Goal: Transaction & Acquisition: Purchase product/service

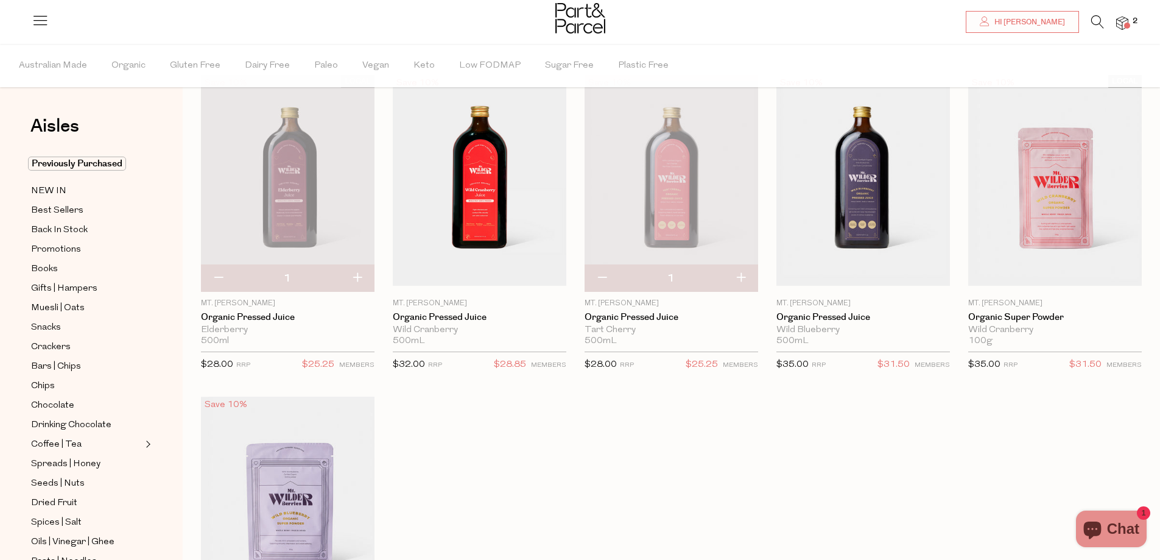
click at [1091, 18] on icon at bounding box center [1097, 21] width 13 height 13
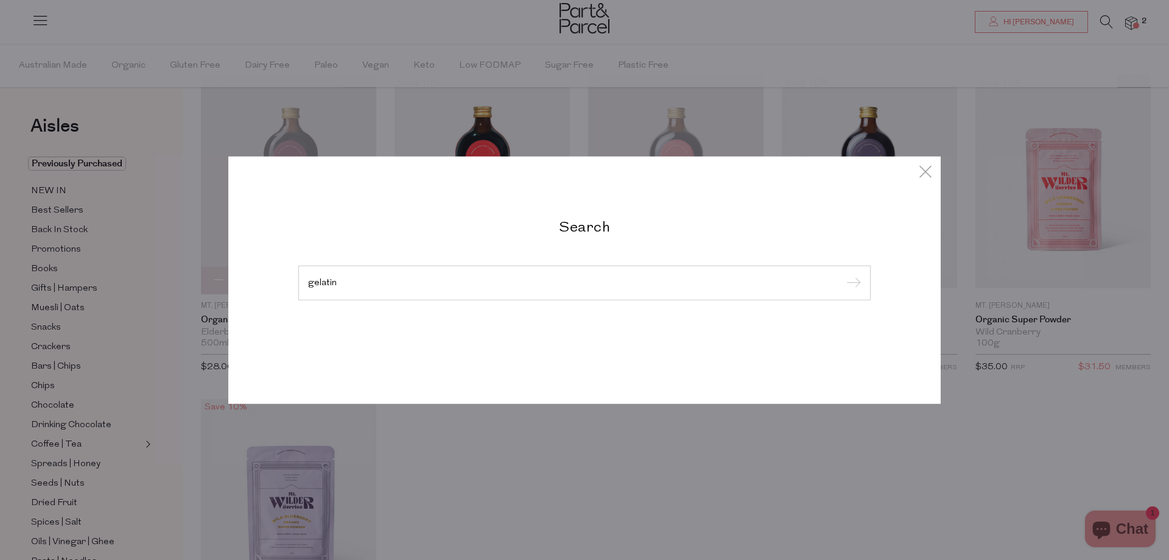
type input "gelatin"
click at [843, 274] on input "submit" at bounding box center [852, 283] width 18 height 18
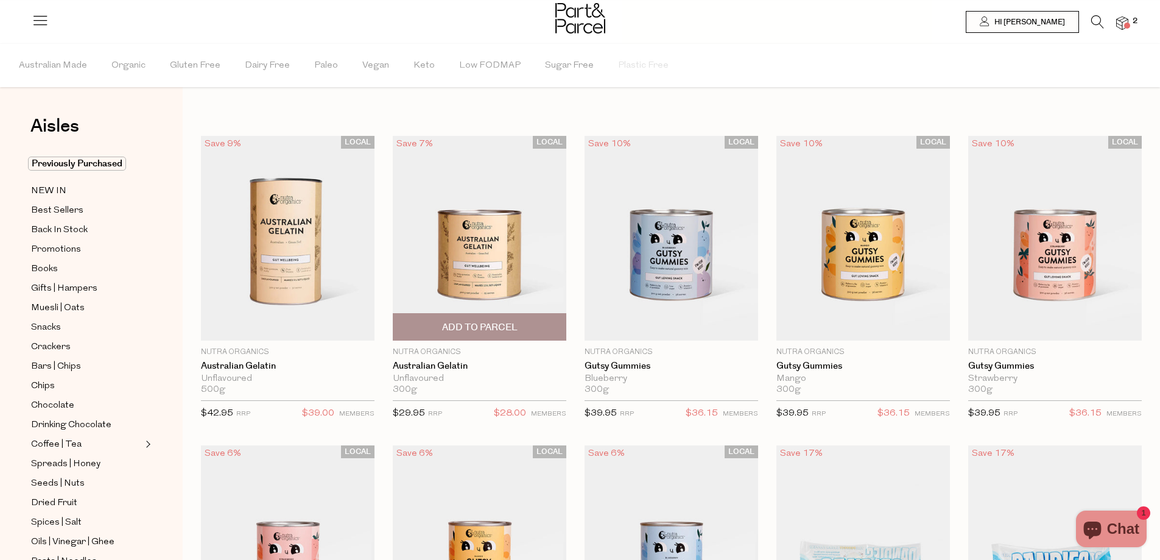
click at [513, 323] on span "Add To Parcel" at bounding box center [480, 327] width 76 height 13
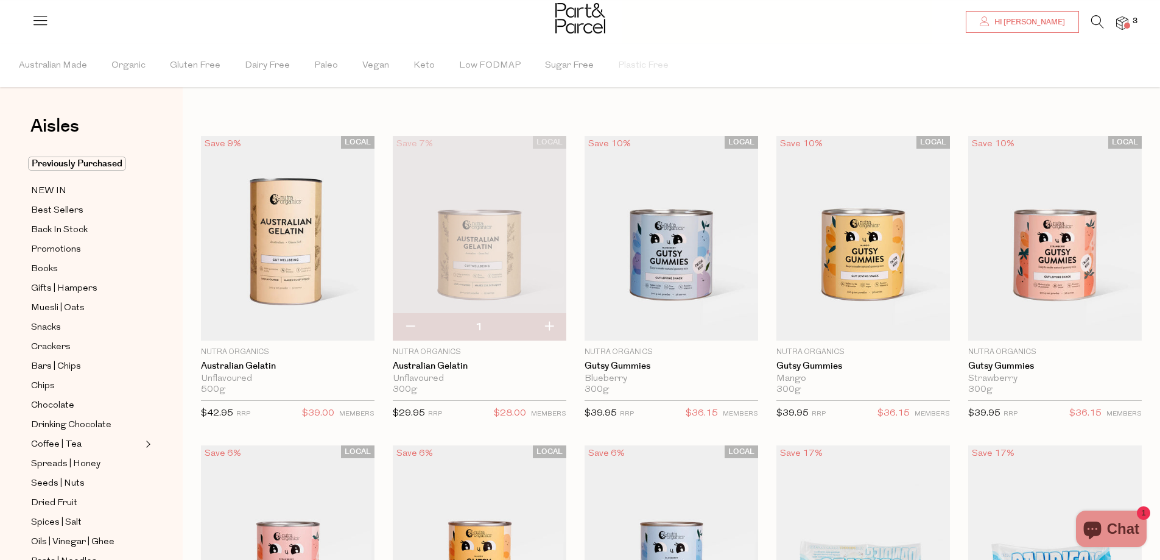
click at [1027, 22] on span "Hi [PERSON_NAME]" at bounding box center [1028, 22] width 74 height 10
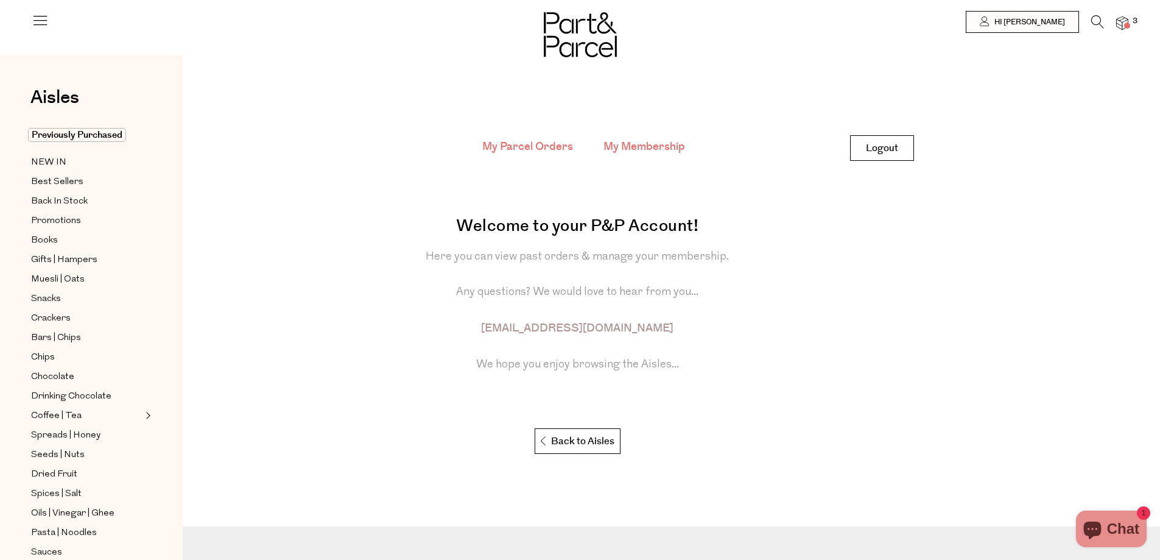
click at [638, 139] on link "My Membership" at bounding box center [644, 147] width 82 height 16
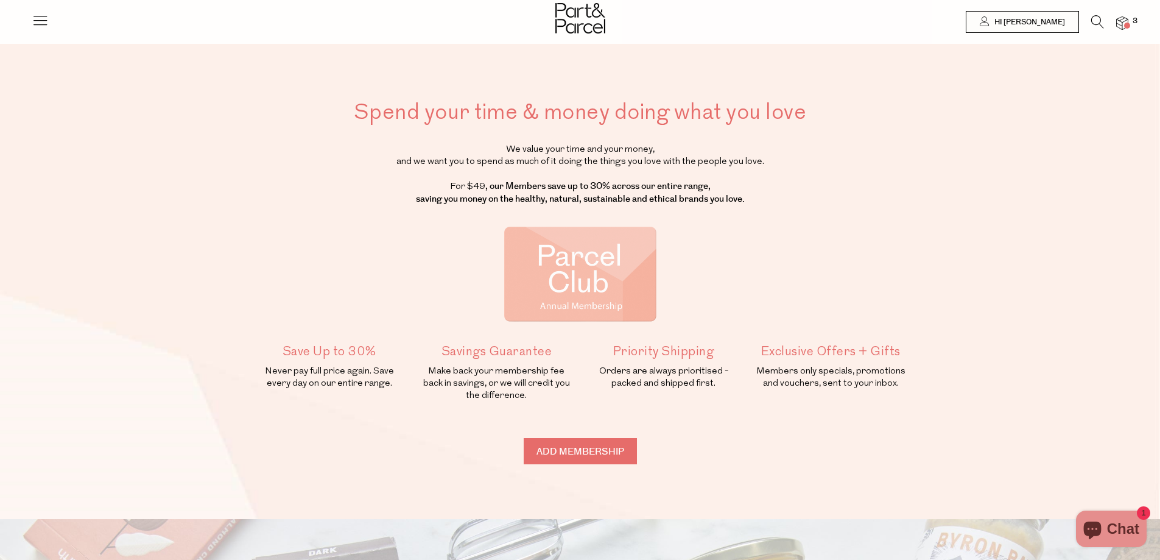
click at [578, 449] on input "Add membership" at bounding box center [580, 451] width 113 height 26
type input "ADDED"
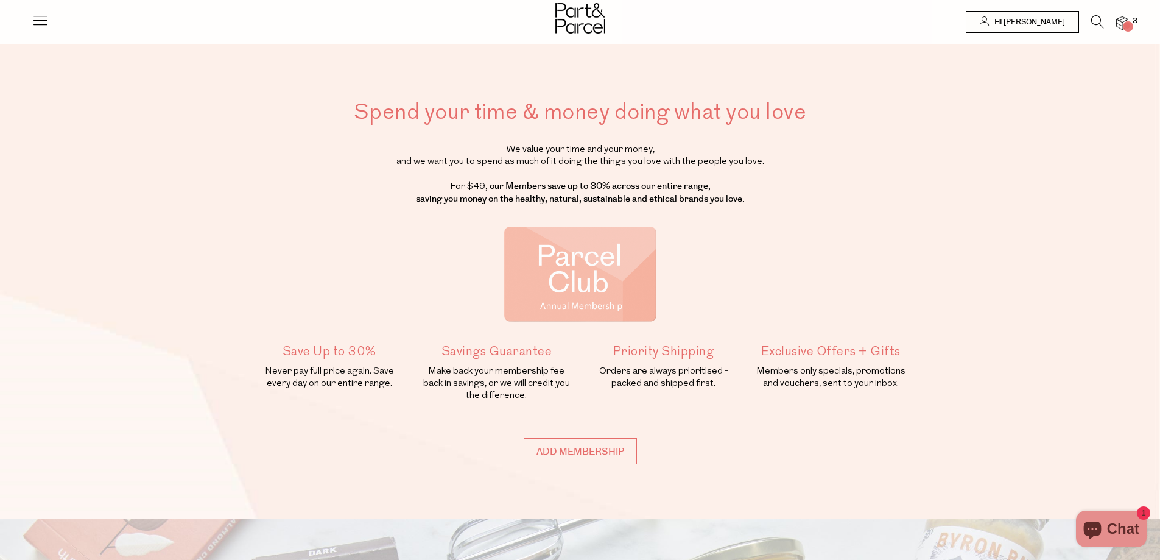
type input "ADDED"
click at [1128, 22] on div at bounding box center [580, 20] width 1160 height 40
click at [1125, 22] on img at bounding box center [1122, 23] width 12 height 14
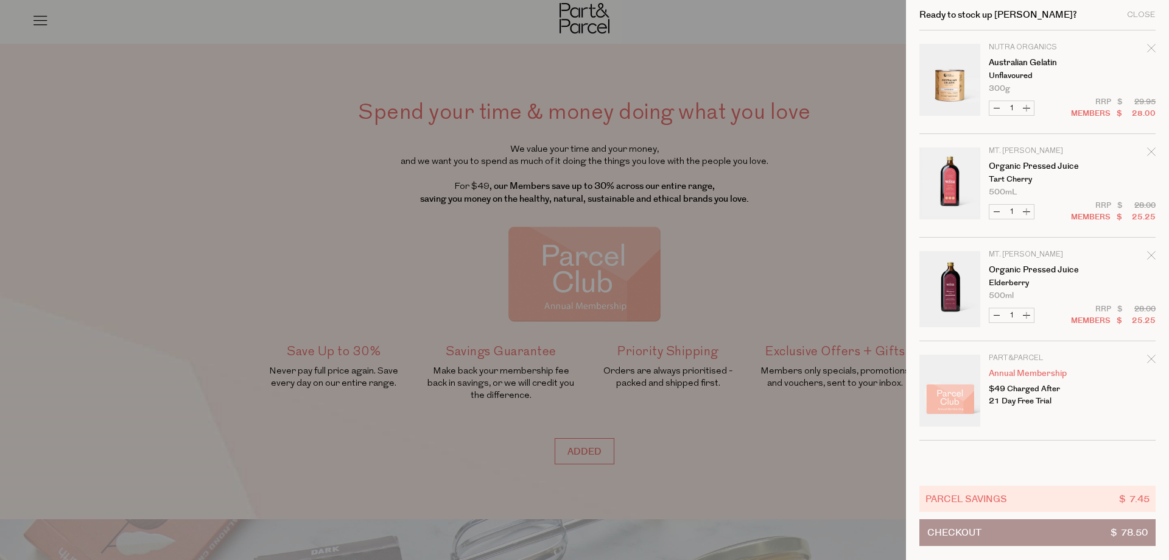
click at [845, 286] on div at bounding box center [584, 280] width 1169 height 560
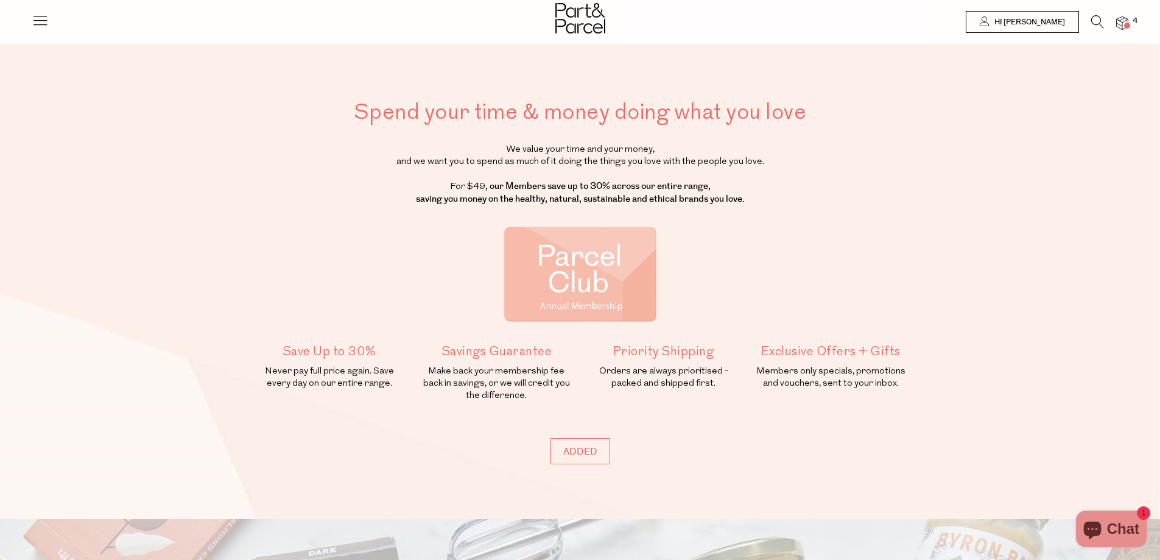
drag, startPoint x: 55, startPoint y: 24, endPoint x: 46, endPoint y: 24, distance: 9.1
click at [47, 24] on div "Hi Meghan 4" at bounding box center [580, 17] width 1097 height 34
click at [46, 24] on icon at bounding box center [40, 20] width 17 height 17
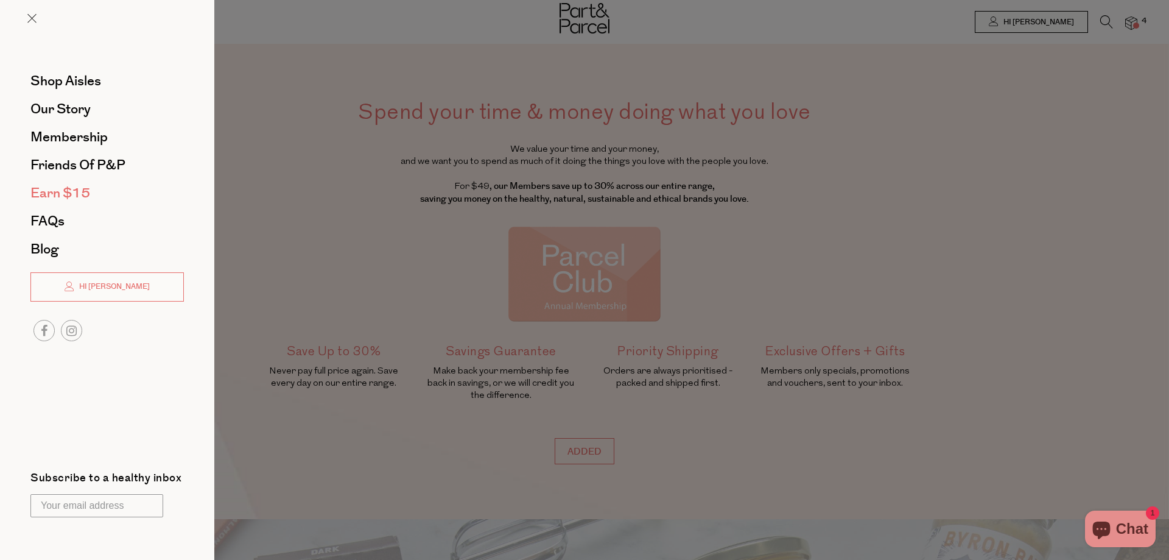
click at [79, 189] on span "Earn $15" at bounding box center [60, 192] width 60 height 19
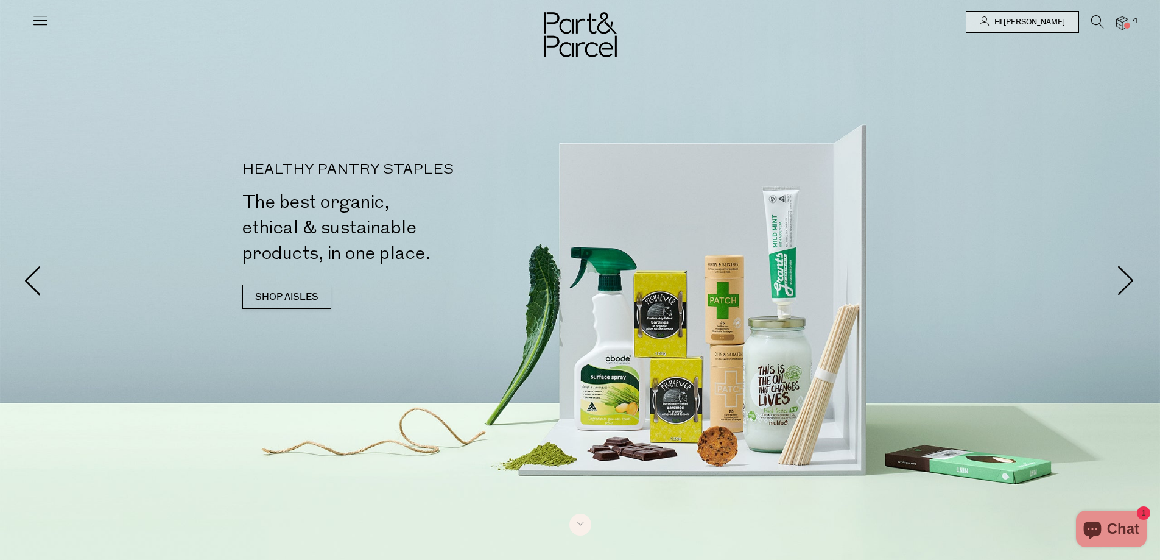
click at [36, 29] on link at bounding box center [40, 25] width 17 height 13
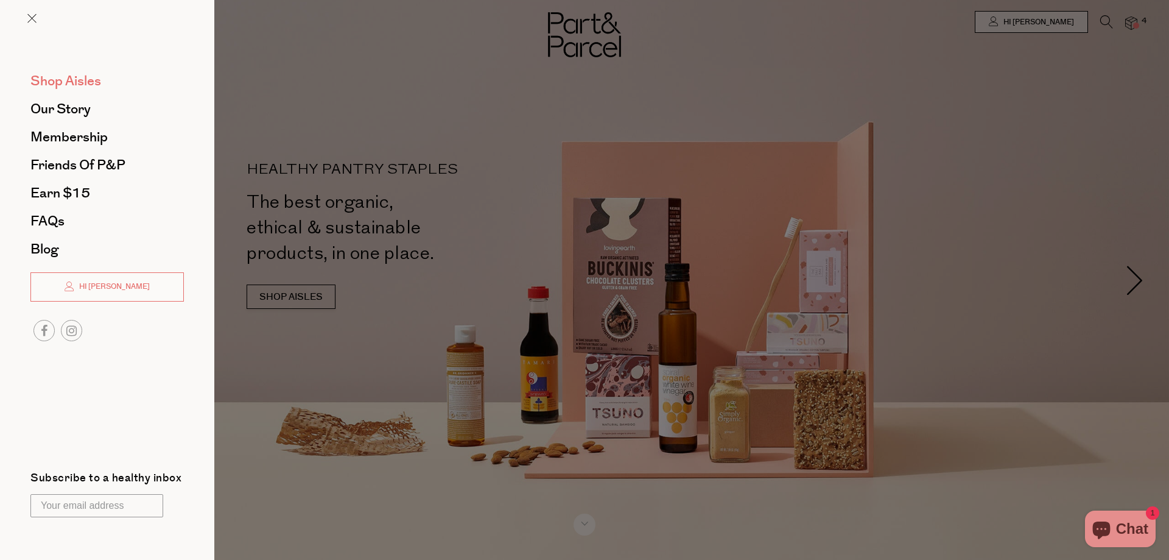
click at [63, 82] on span "Shop Aisles" at bounding box center [65, 80] width 71 height 19
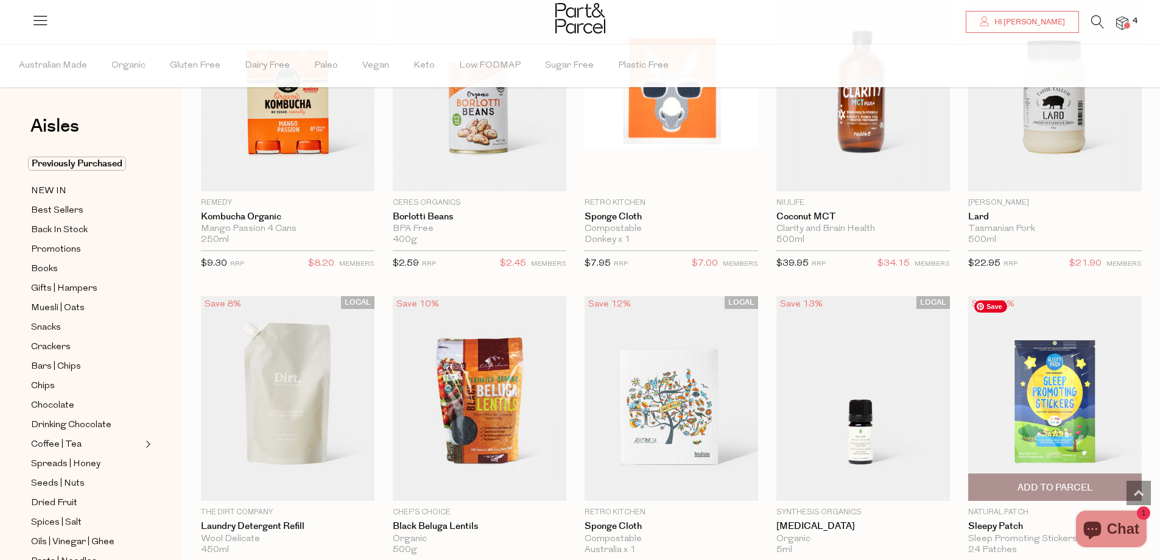
scroll to position [1035, 0]
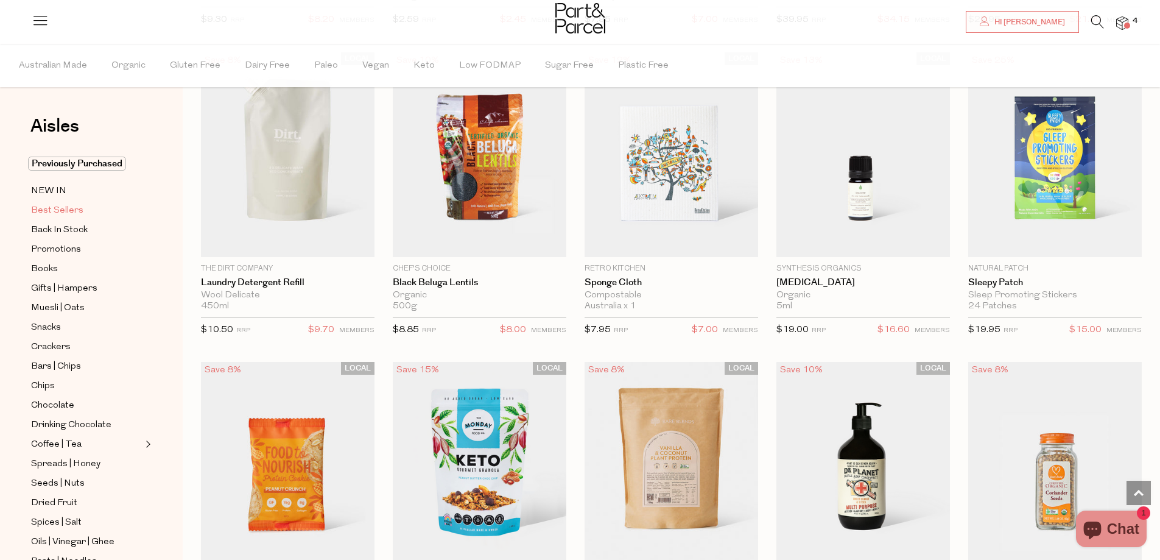
click at [59, 206] on span "Best Sellers" at bounding box center [57, 210] width 52 height 15
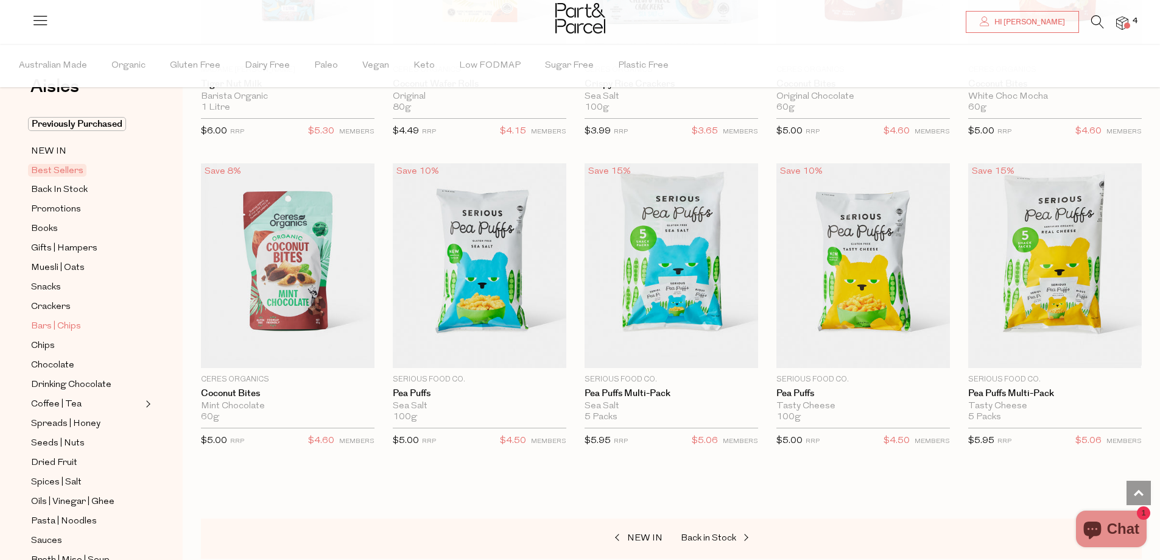
scroll to position [61, 0]
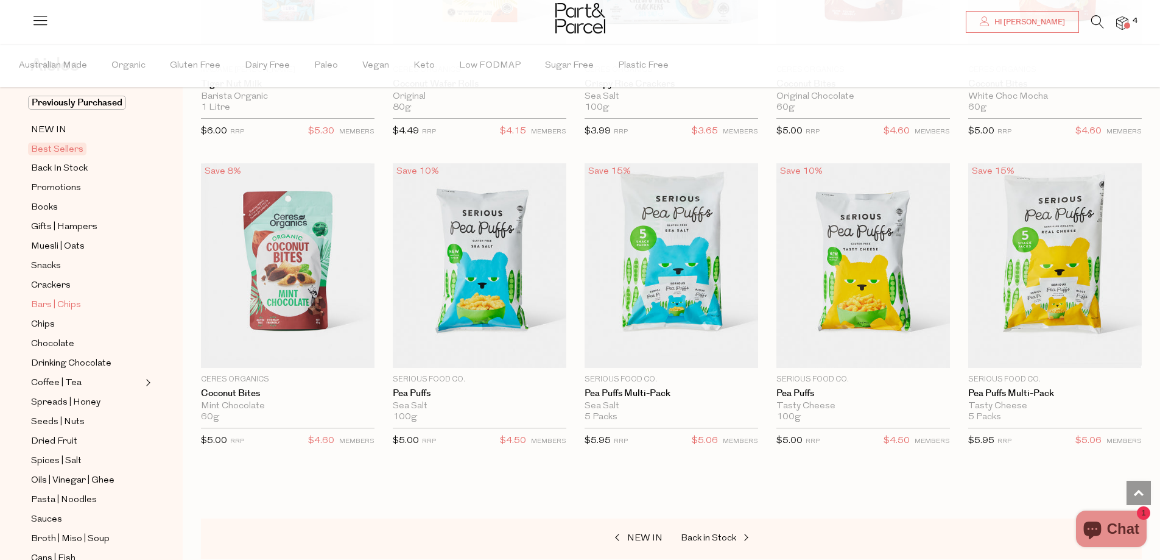
click at [60, 300] on span "Bars | Chips" at bounding box center [56, 305] width 50 height 15
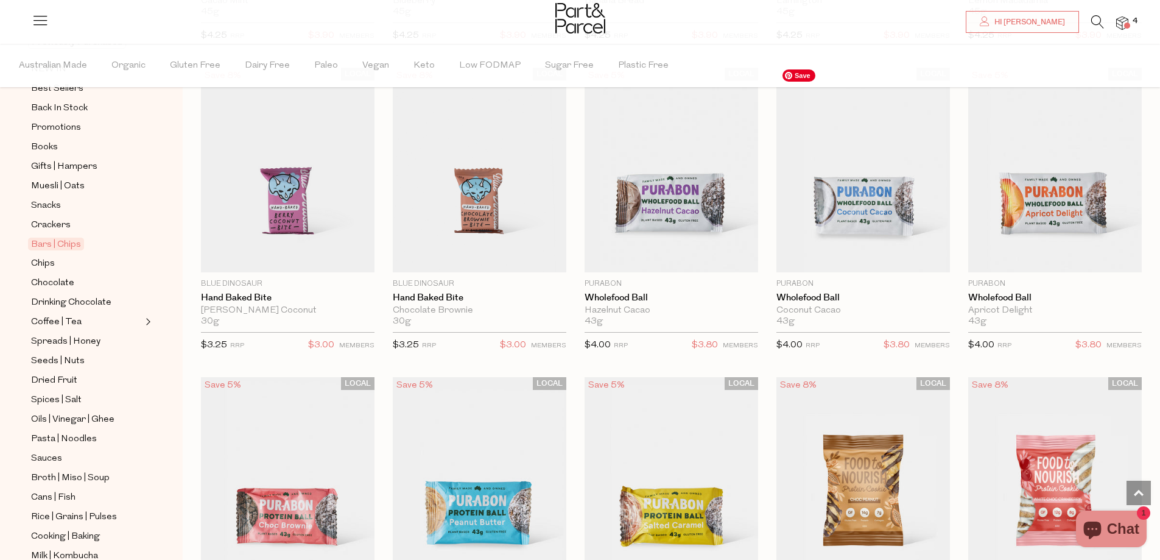
scroll to position [2314, 0]
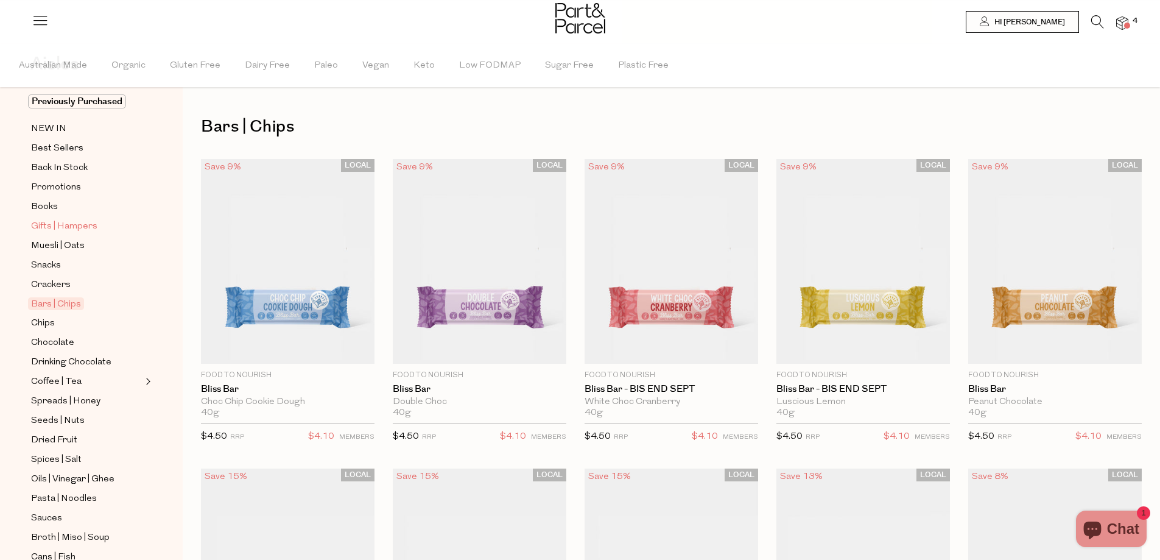
scroll to position [61, 0]
click at [71, 185] on span "Promotions" at bounding box center [56, 188] width 50 height 15
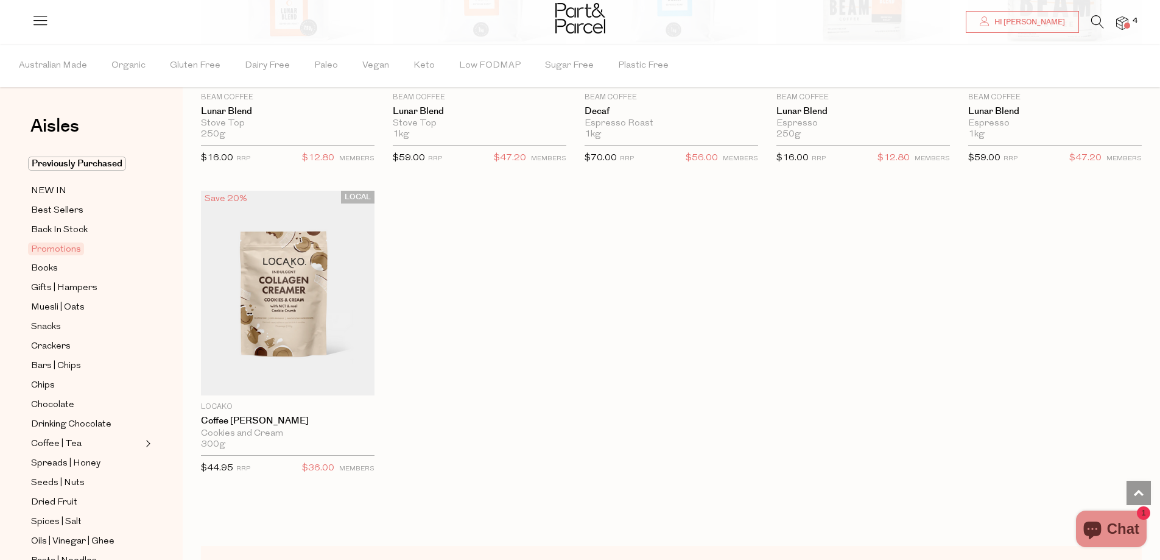
scroll to position [913, 0]
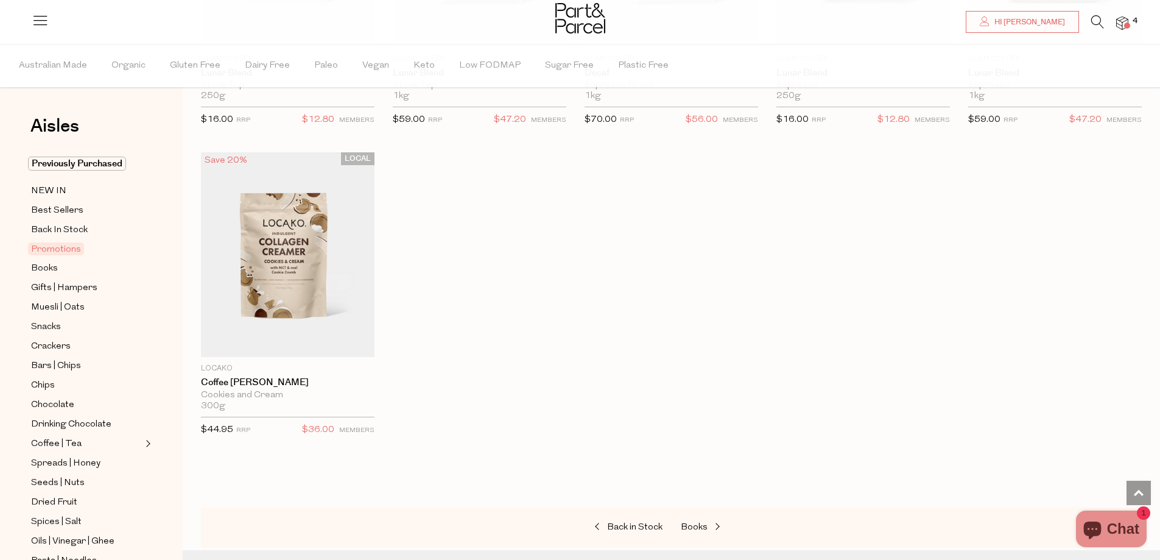
drag, startPoint x: 616, startPoint y: 365, endPoint x: 609, endPoint y: 387, distance: 23.1
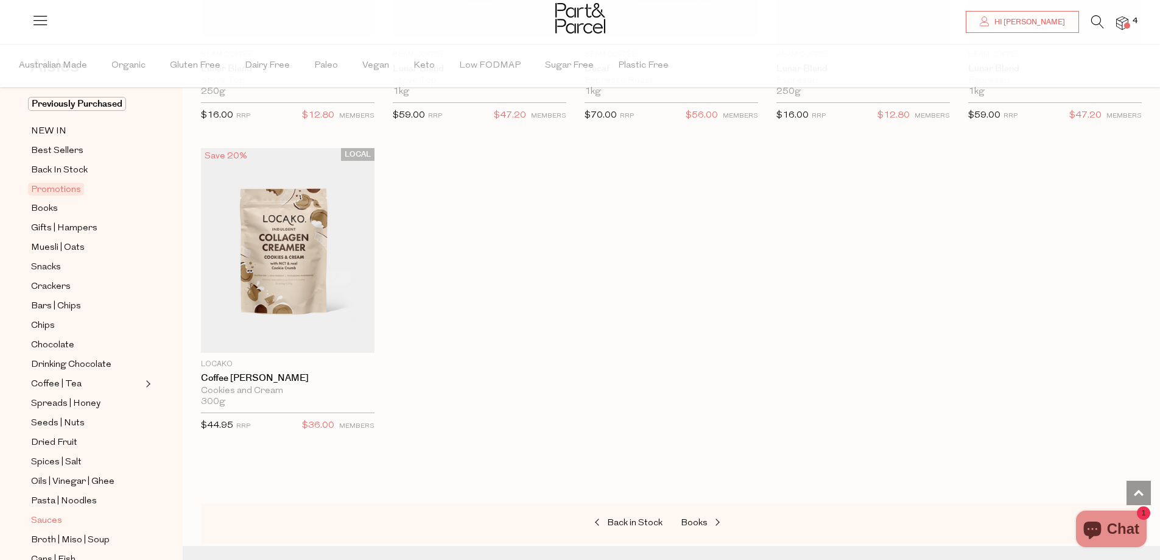
scroll to position [10, 0]
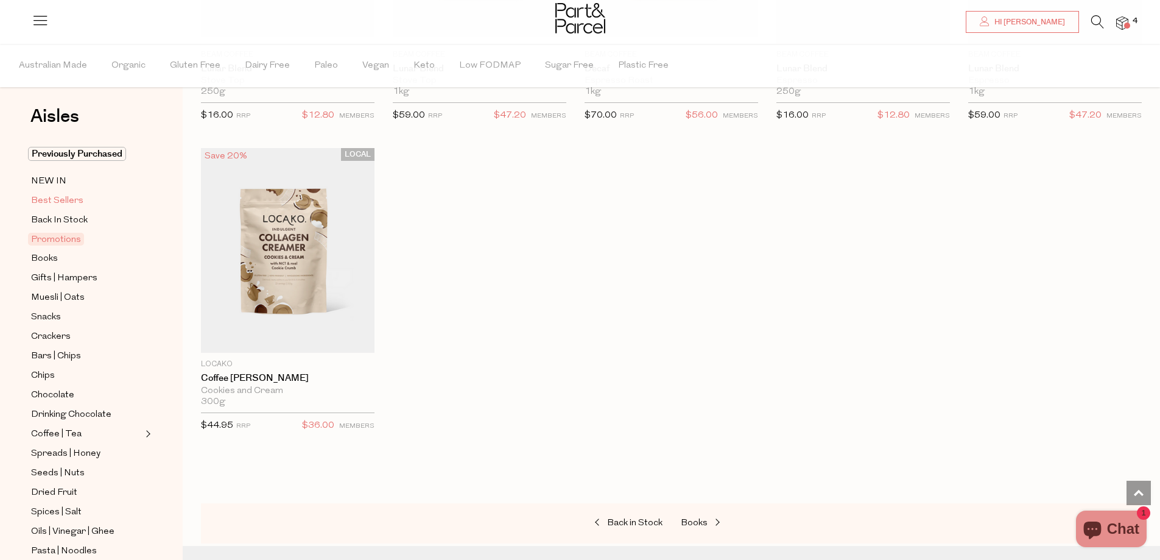
click at [67, 199] on span "Best Sellers" at bounding box center [57, 201] width 52 height 15
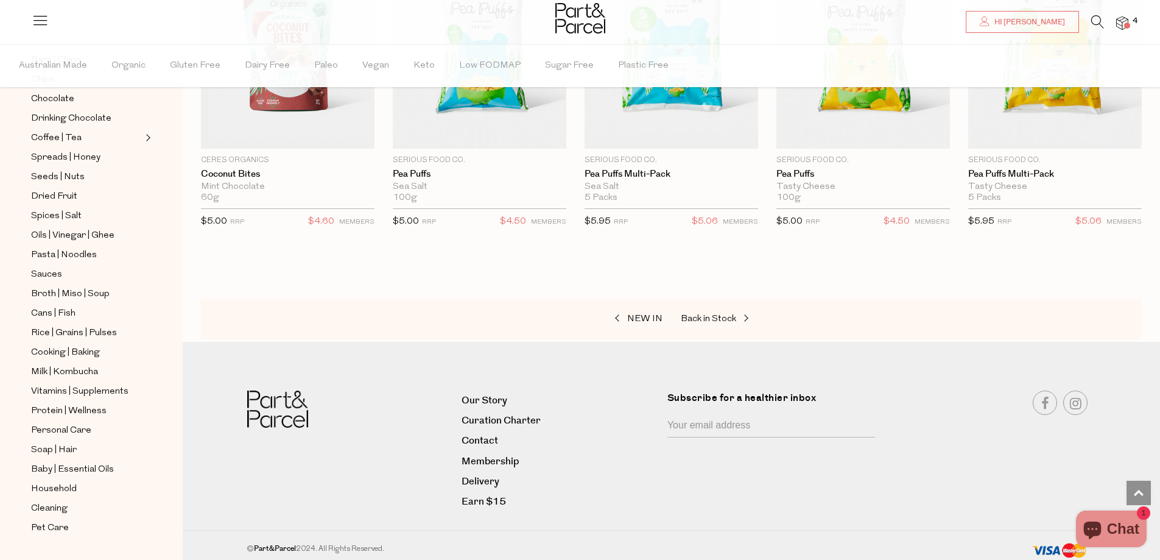
scroll to position [314, 0]
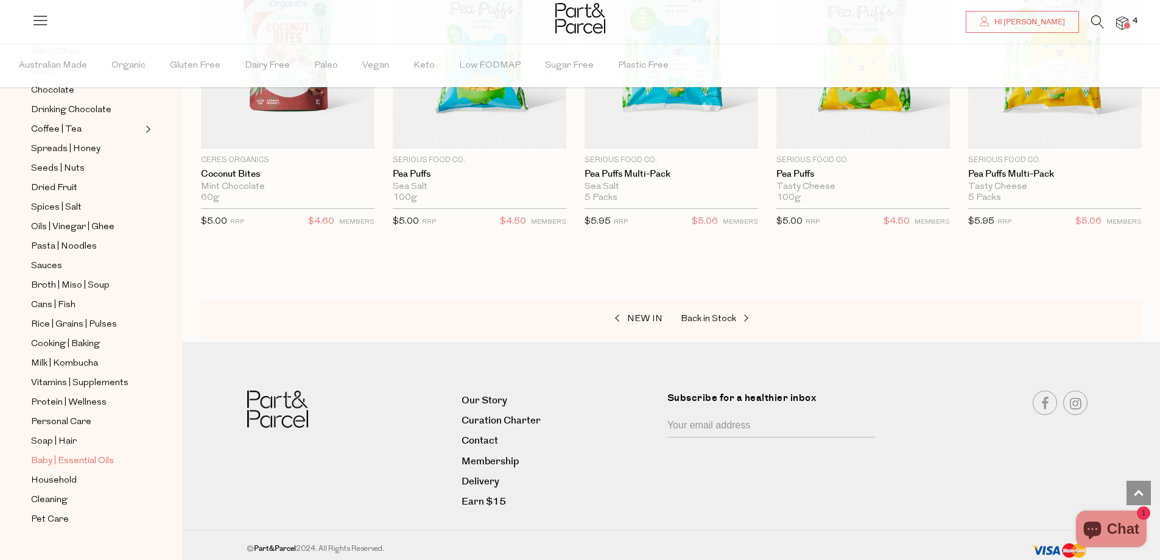
click at [76, 454] on span "Baby | Essential Oils" at bounding box center [72, 461] width 83 height 15
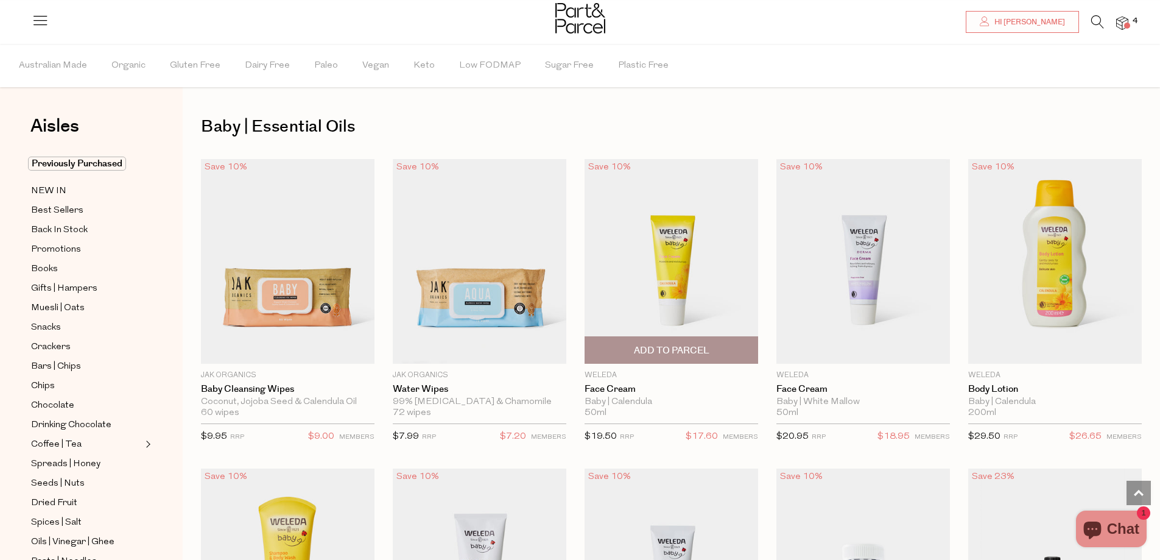
drag, startPoint x: 899, startPoint y: 446, endPoint x: 731, endPoint y: 165, distance: 327.4
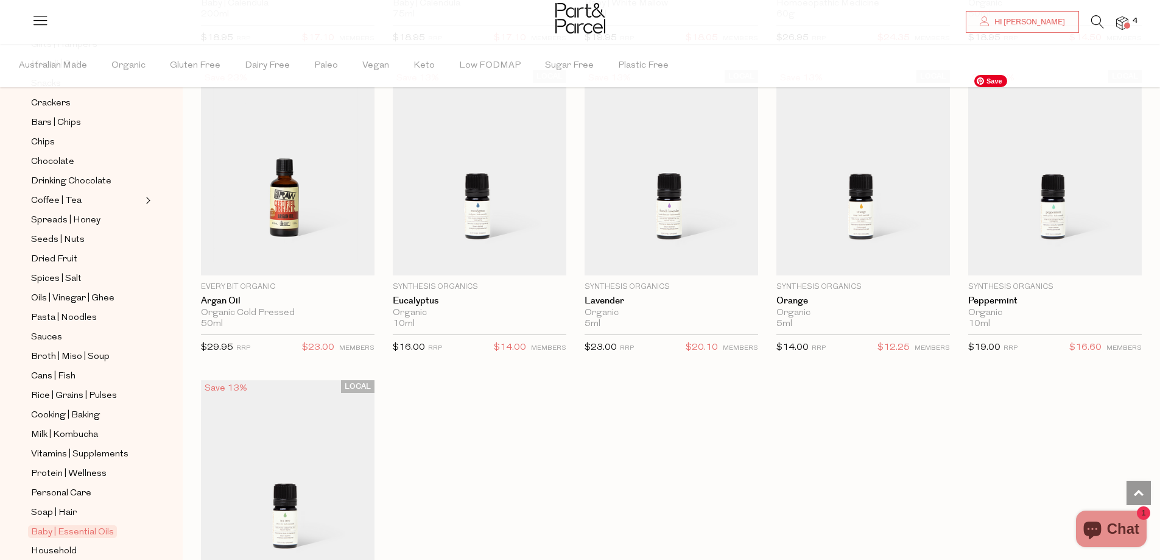
scroll to position [852, 0]
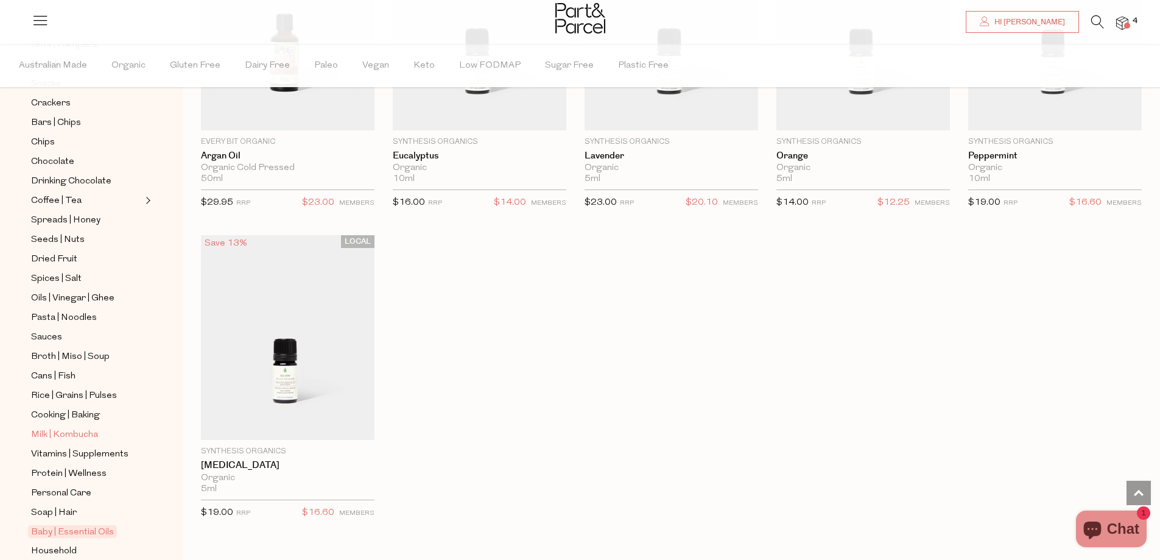
click at [85, 427] on span "Milk | Kombucha" at bounding box center [64, 434] width 67 height 15
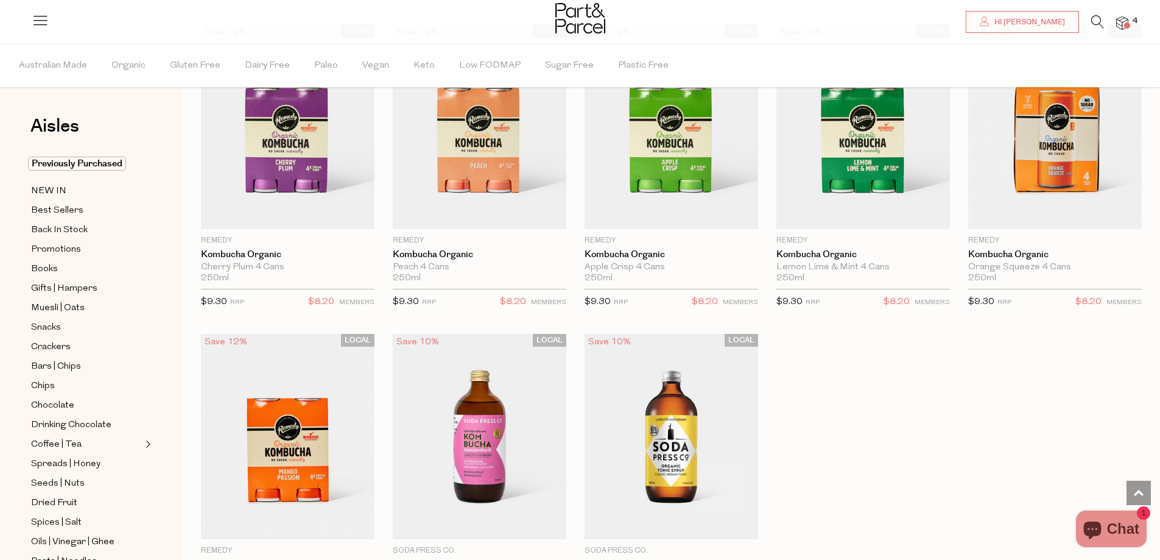
scroll to position [1644, 0]
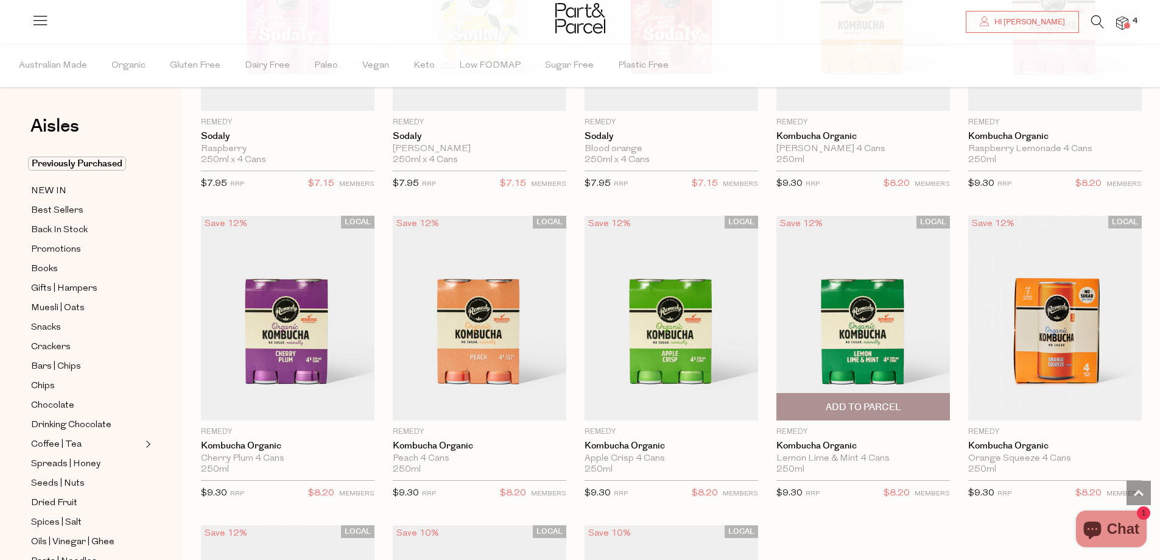
drag, startPoint x: 935, startPoint y: 472, endPoint x: 910, endPoint y: 395, distance: 81.5
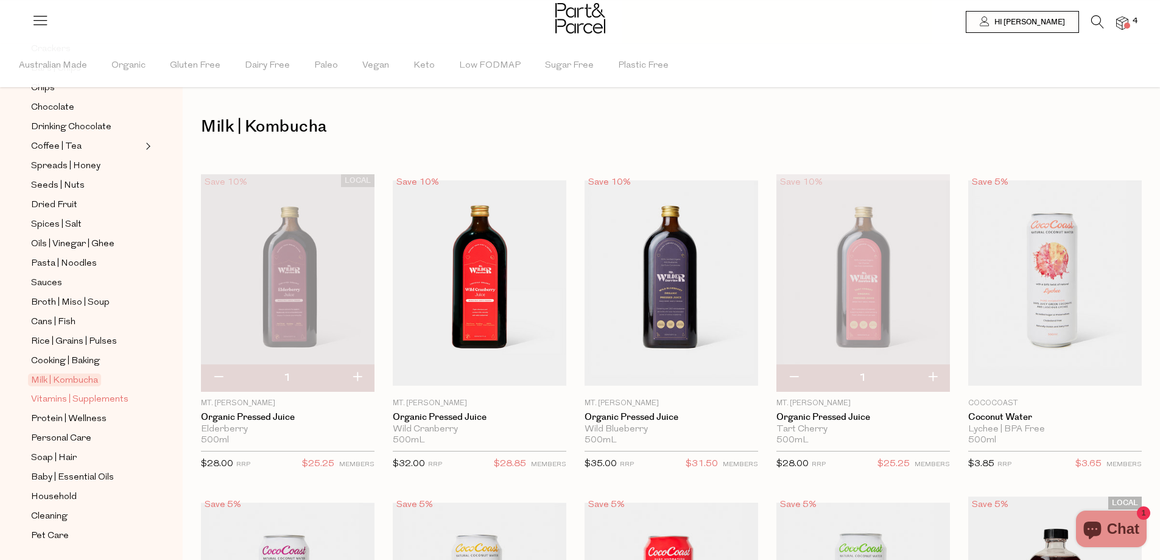
scroll to position [304, 0]
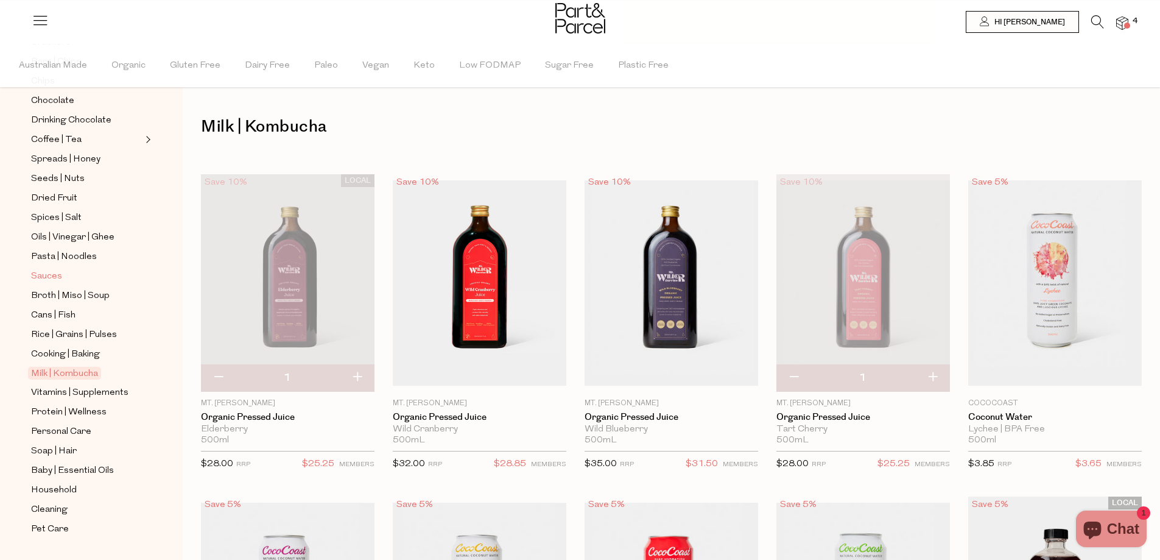
click at [49, 269] on span "Sauces" at bounding box center [46, 276] width 31 height 15
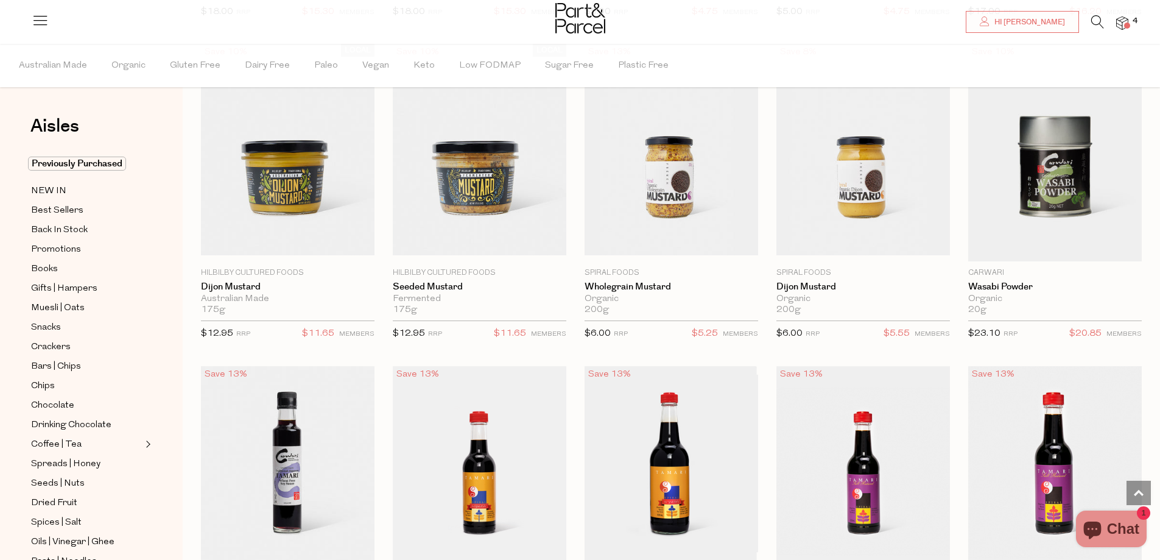
scroll to position [2625, 0]
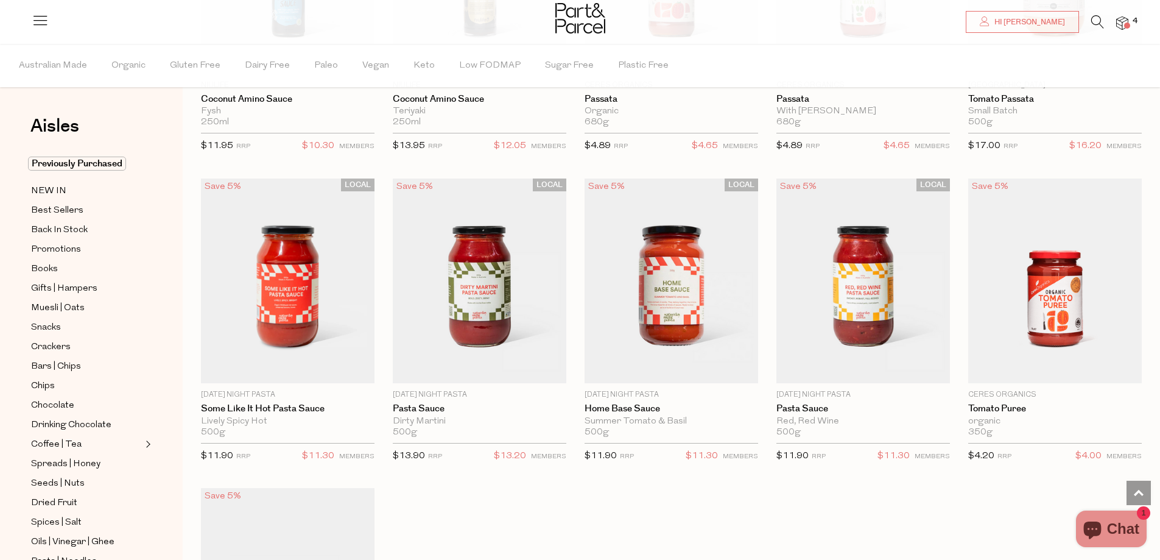
scroll to position [3843, 0]
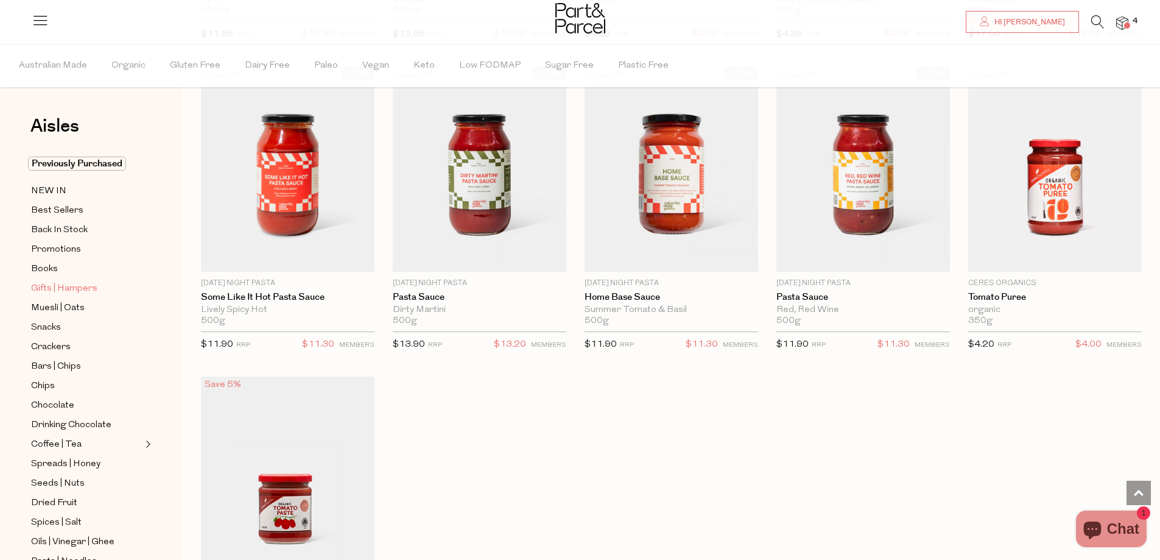
click at [85, 283] on span "Gifts | Hampers" at bounding box center [64, 288] width 66 height 15
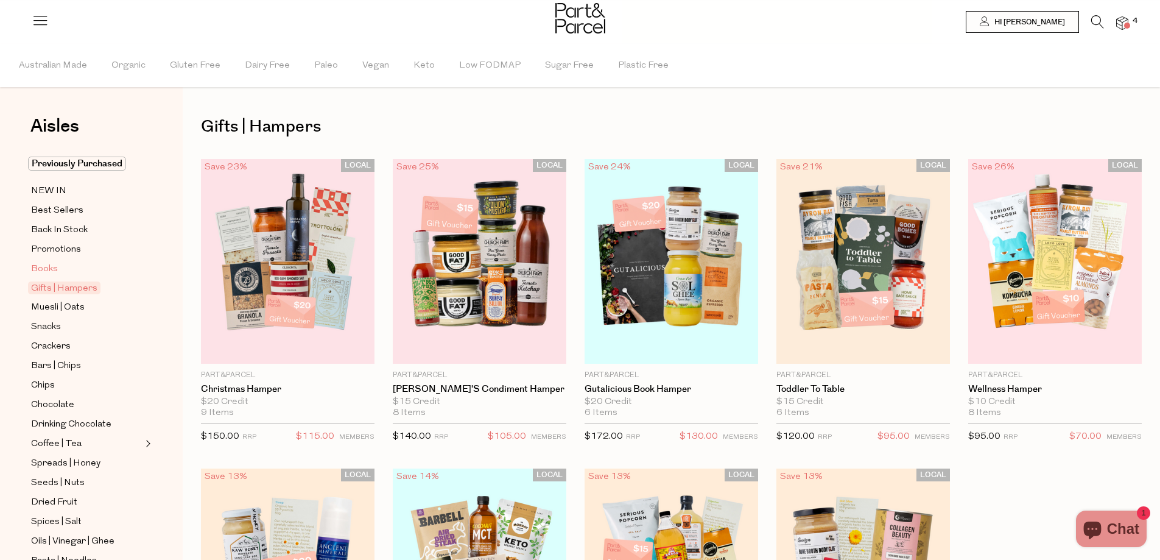
click at [41, 268] on span "Books" at bounding box center [44, 269] width 27 height 15
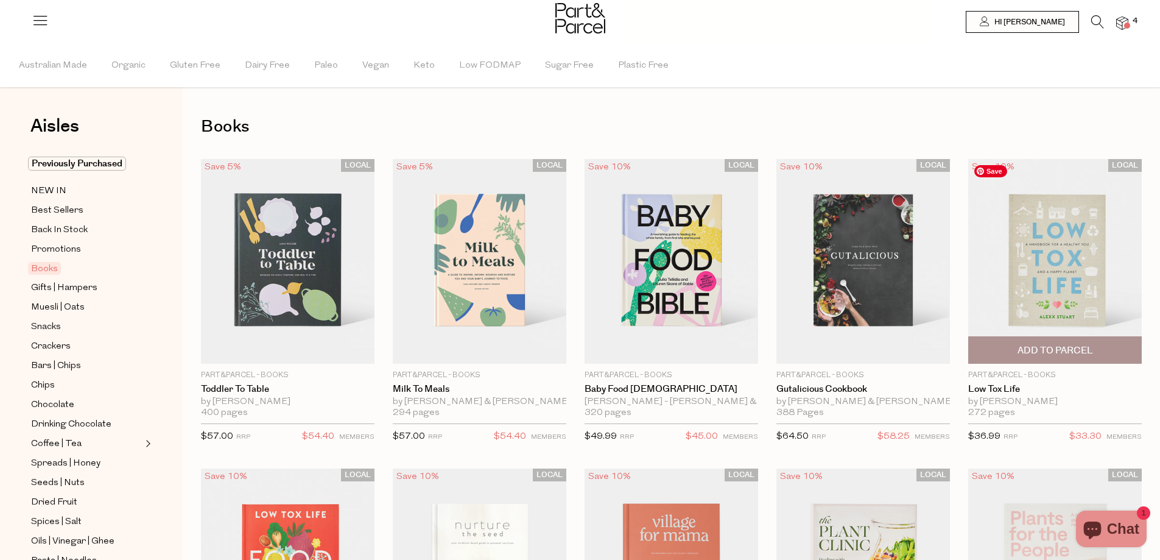
click at [1091, 279] on img at bounding box center [1055, 261] width 174 height 205
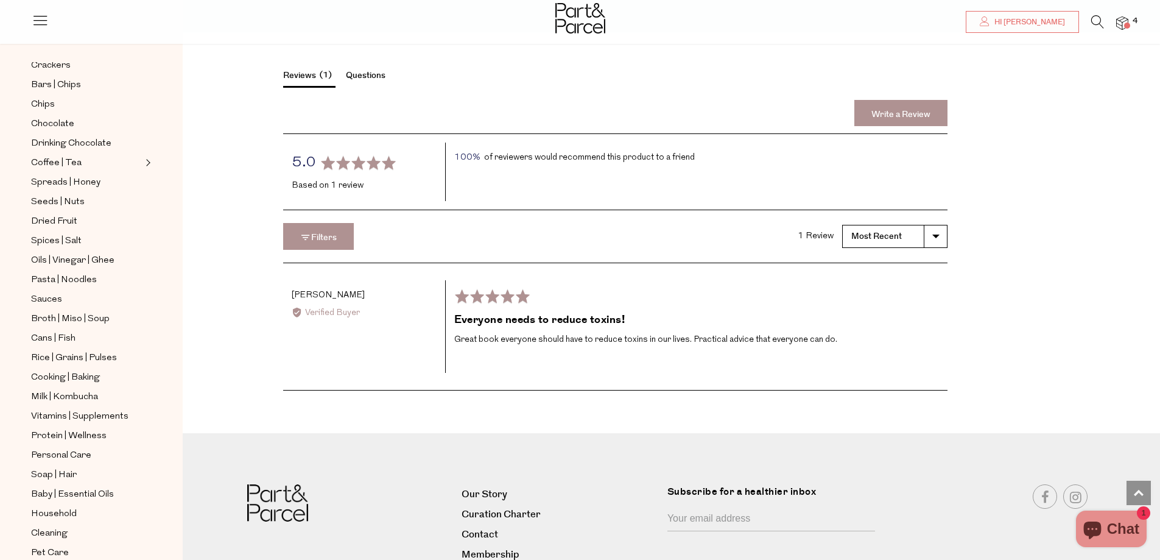
scroll to position [1270, 0]
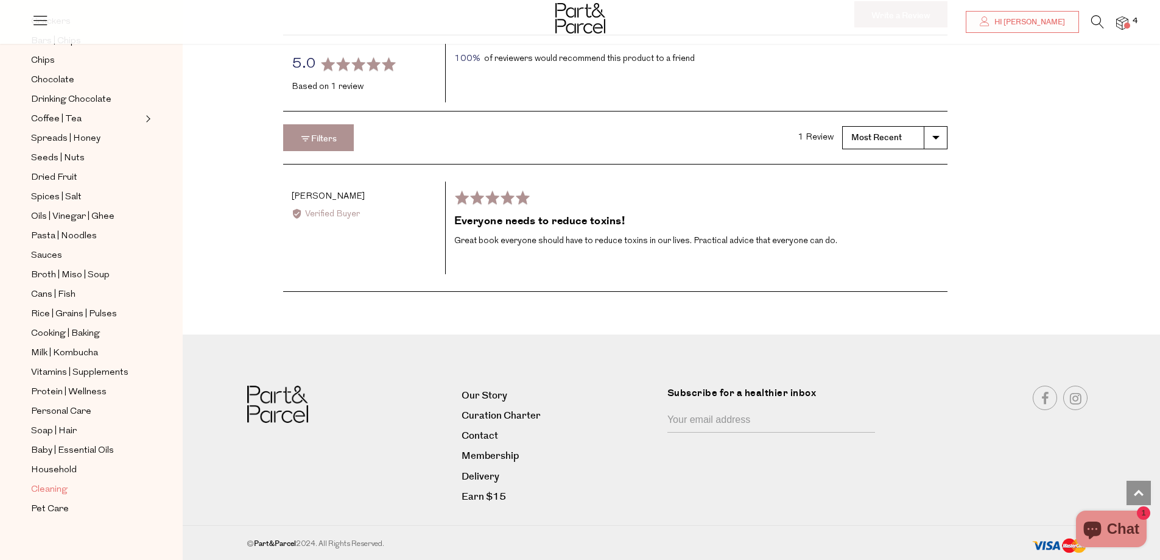
click at [62, 482] on span "Cleaning" at bounding box center [49, 489] width 37 height 15
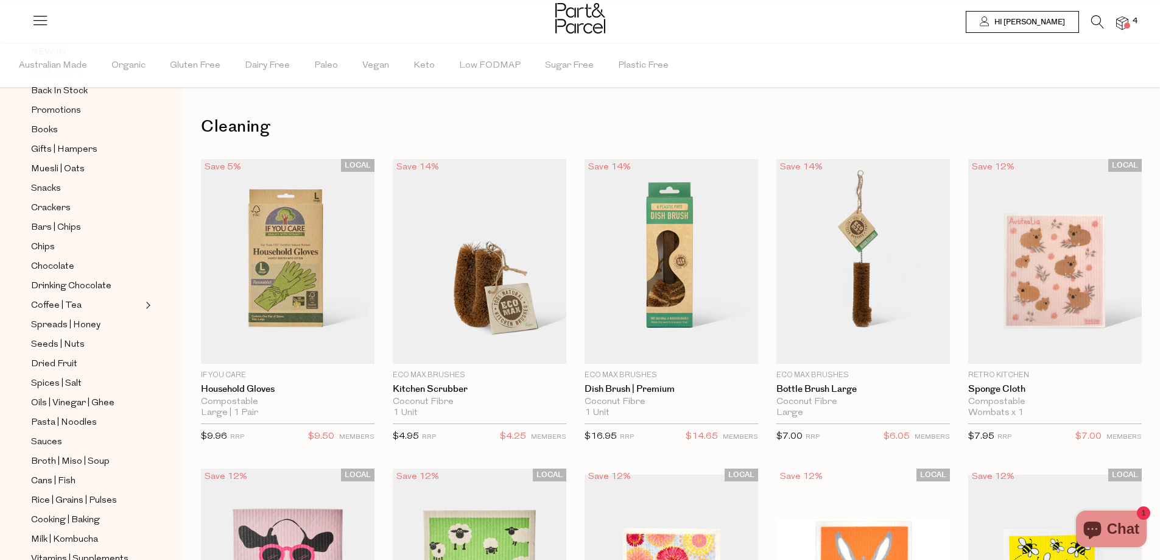
scroll to position [183, 0]
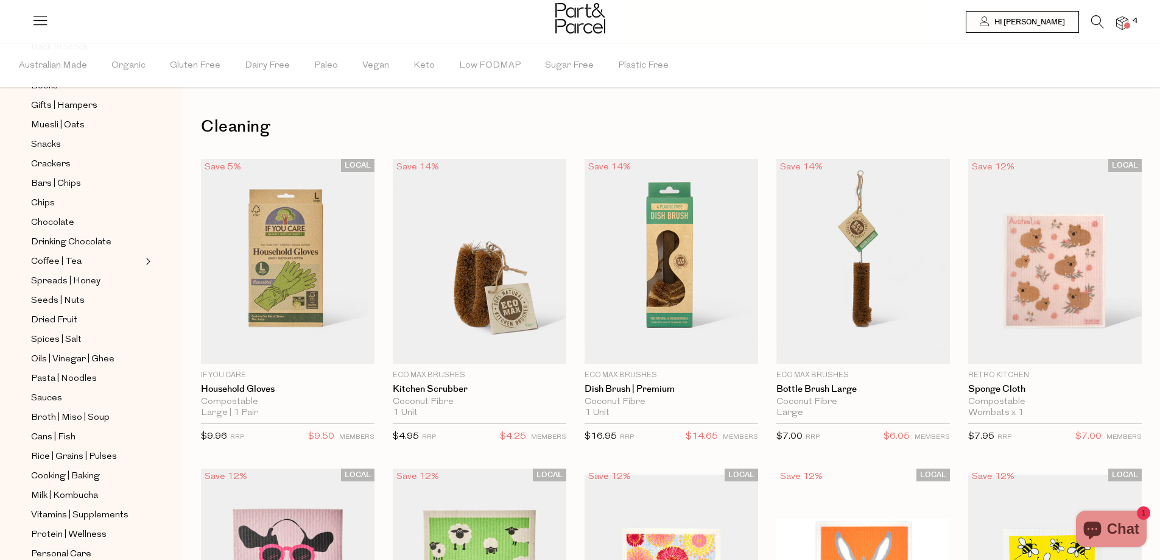
click at [152, 255] on div "Coffee | Tea" at bounding box center [92, 261] width 128 height 15
click at [149, 254] on span "Expand/Collapse Coffee | Tea" at bounding box center [146, 258] width 9 height 9
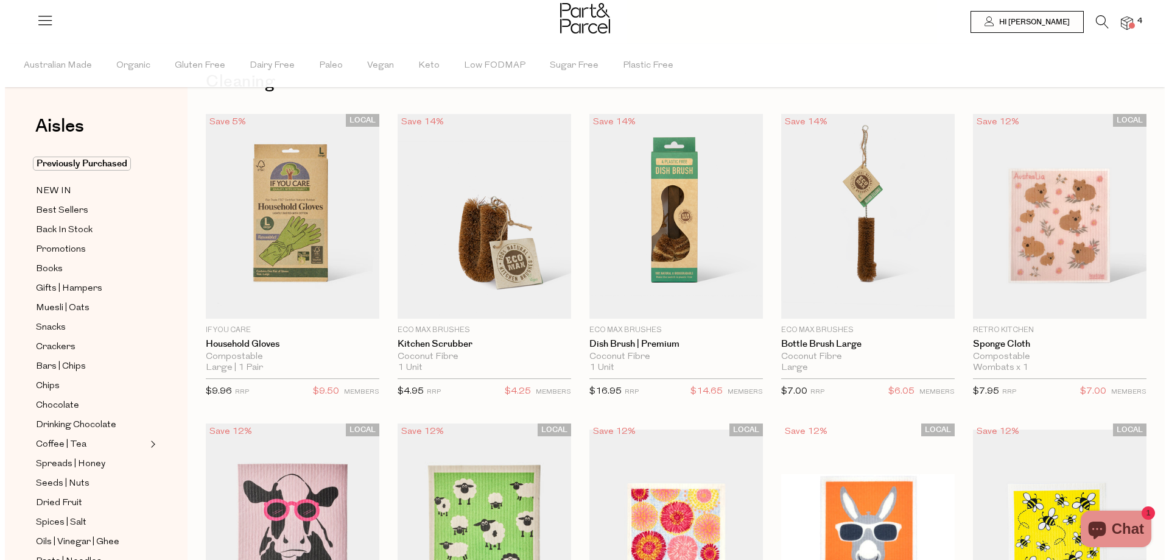
scroll to position [0, 0]
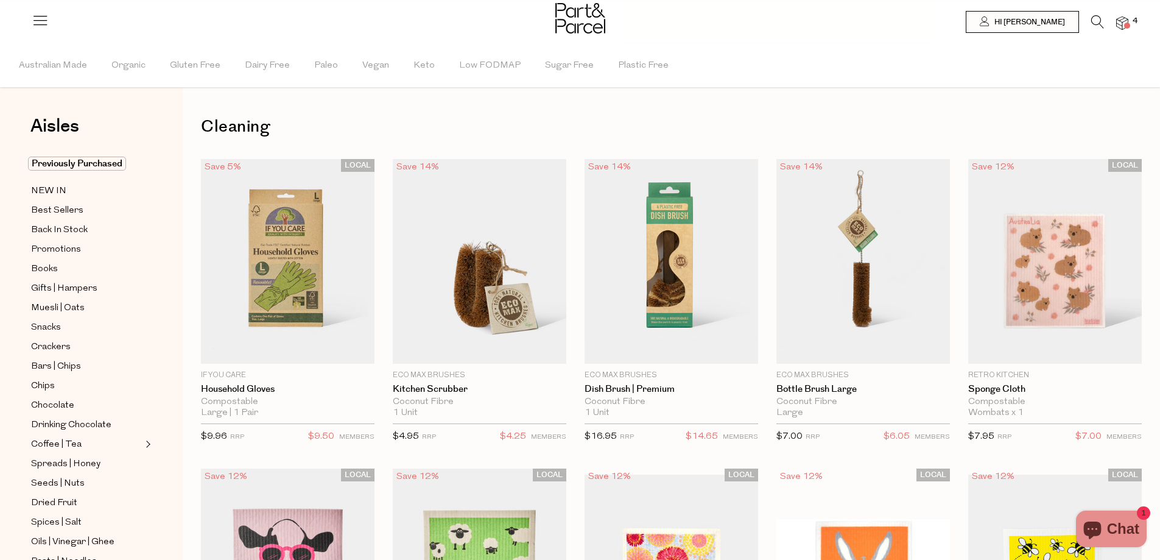
click at [24, 15] on div at bounding box center [580, 20] width 1160 height 40
click at [34, 19] on icon at bounding box center [40, 20] width 17 height 17
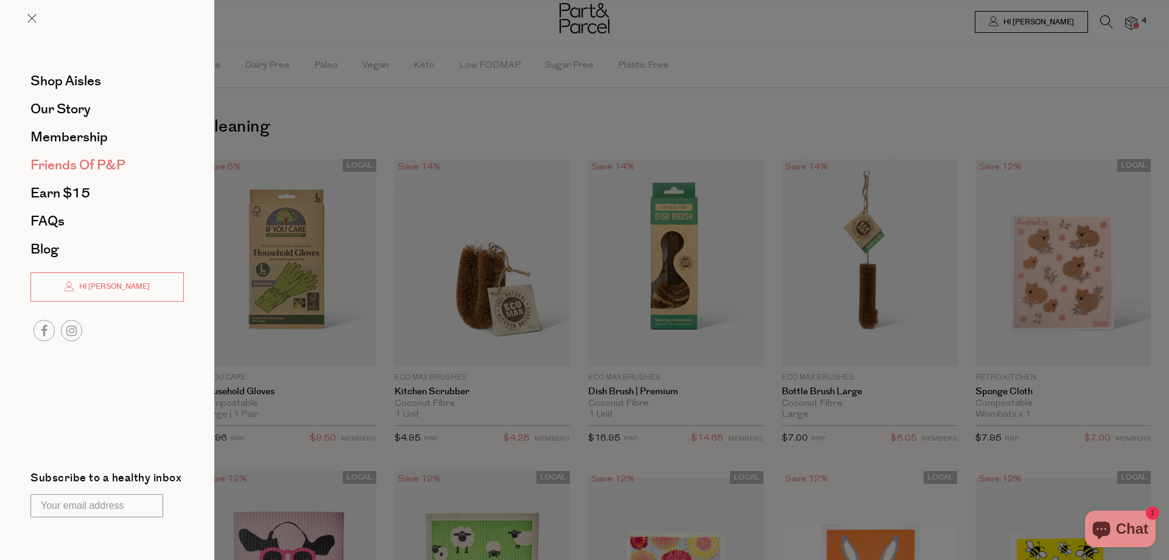
click at [90, 164] on span "Friends of P&P" at bounding box center [77, 164] width 95 height 19
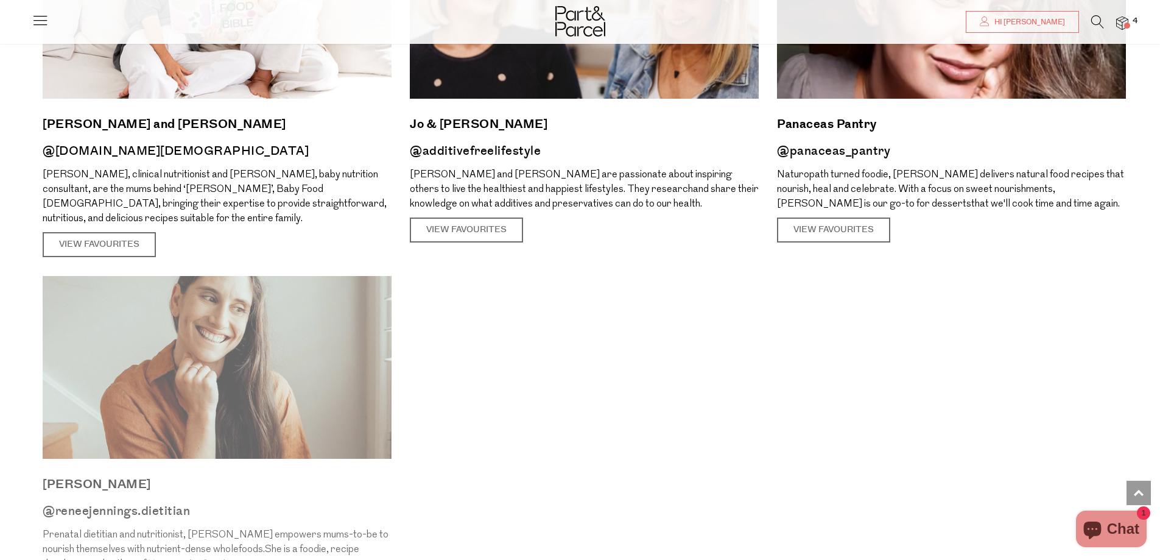
scroll to position [1766, 0]
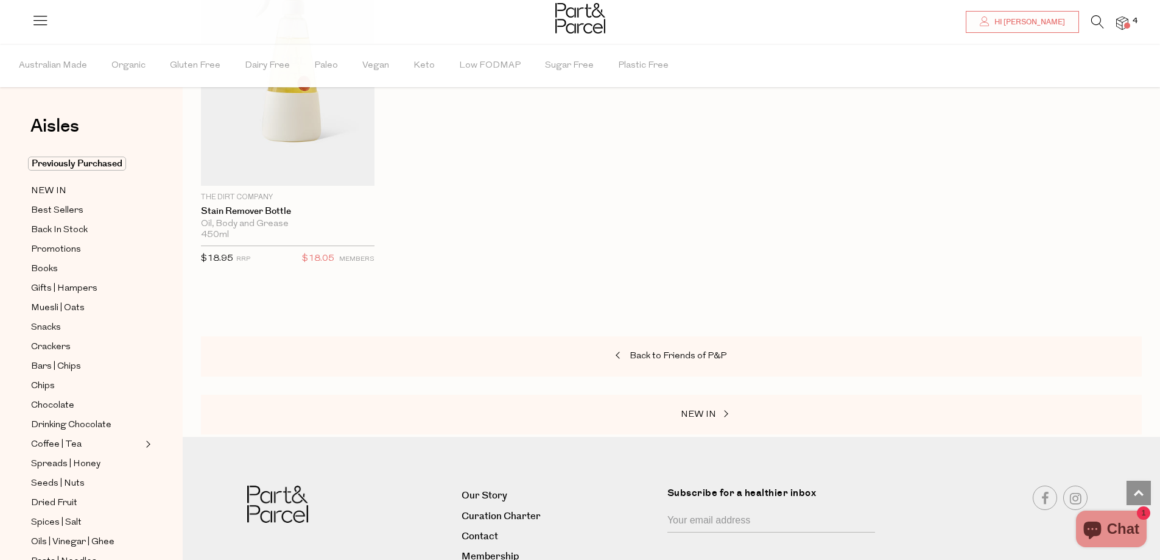
scroll to position [2779, 0]
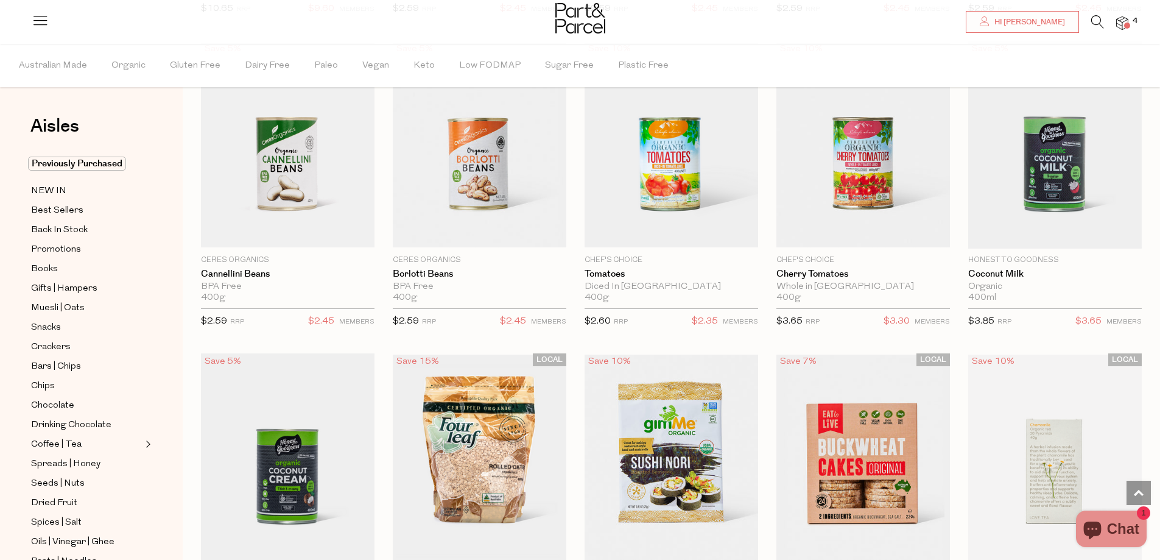
scroll to position [2984, 0]
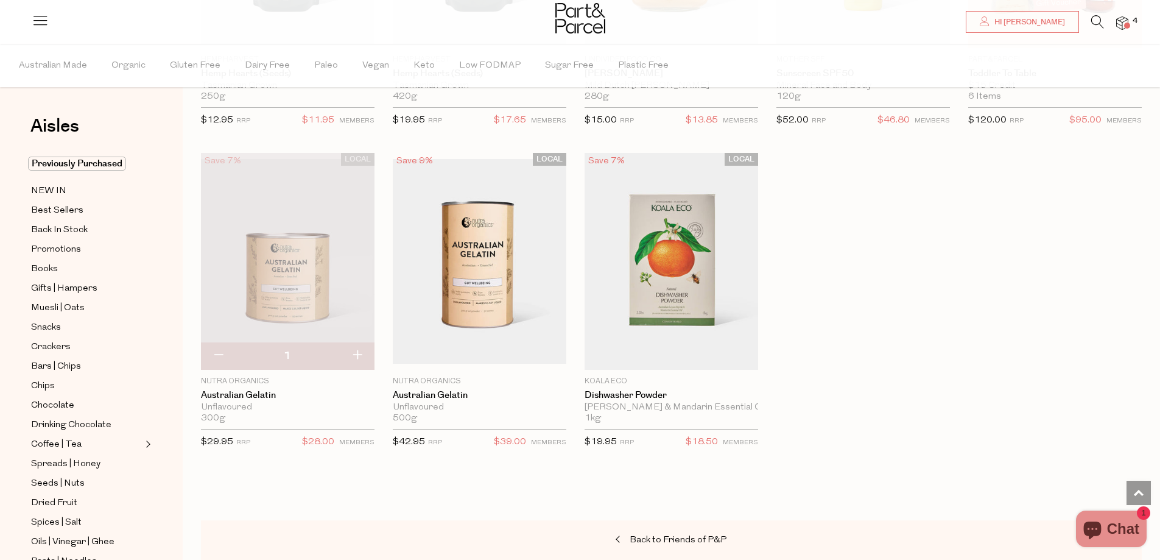
scroll to position [6272, 0]
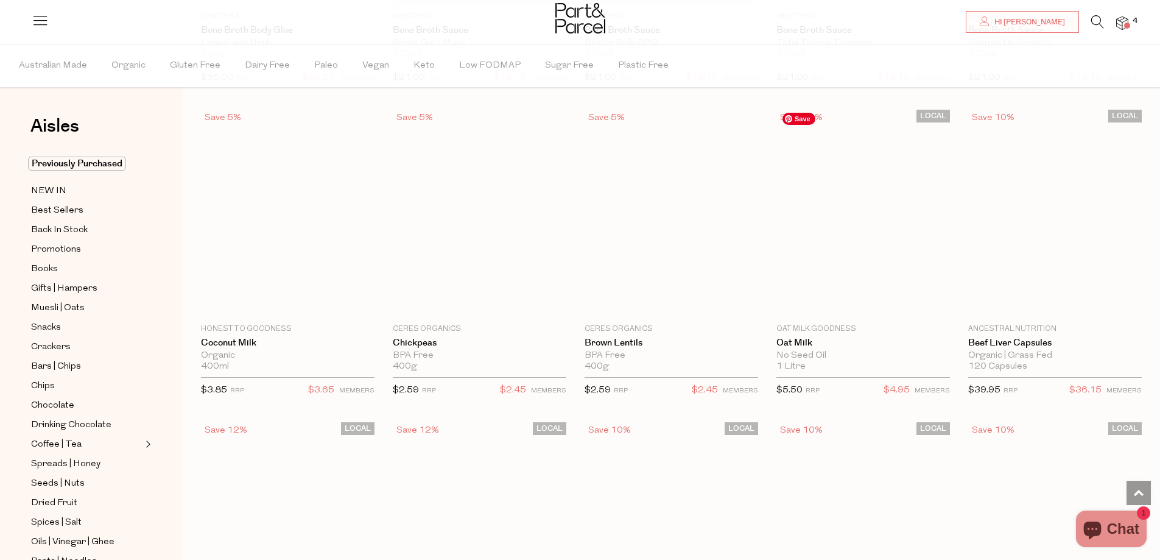
scroll to position [2740, 0]
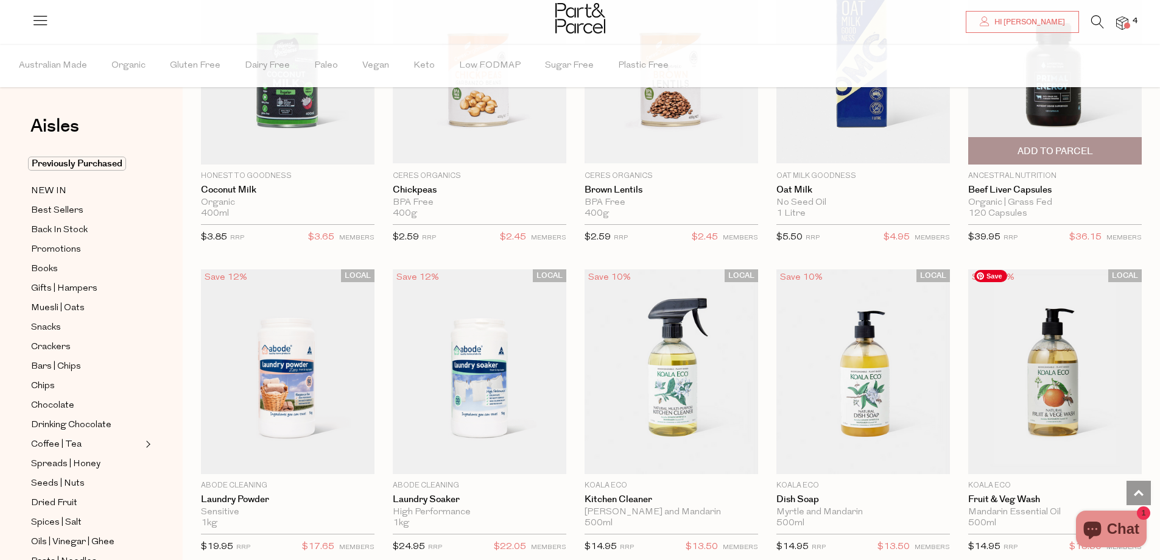
scroll to position [2862, 0]
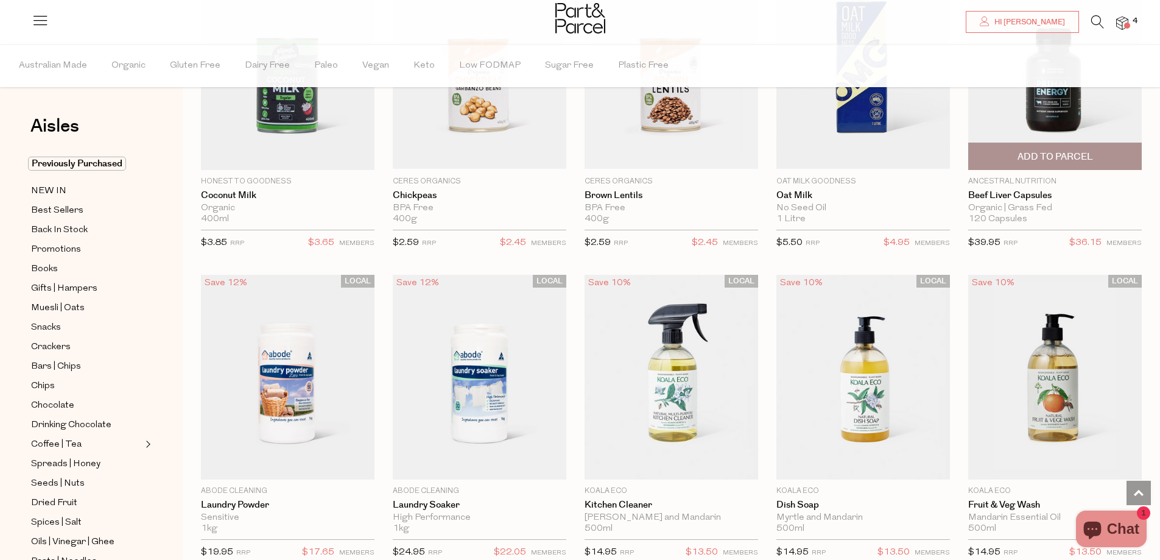
click at [1083, 150] on span "Add To Parcel" at bounding box center [1055, 156] width 76 height 13
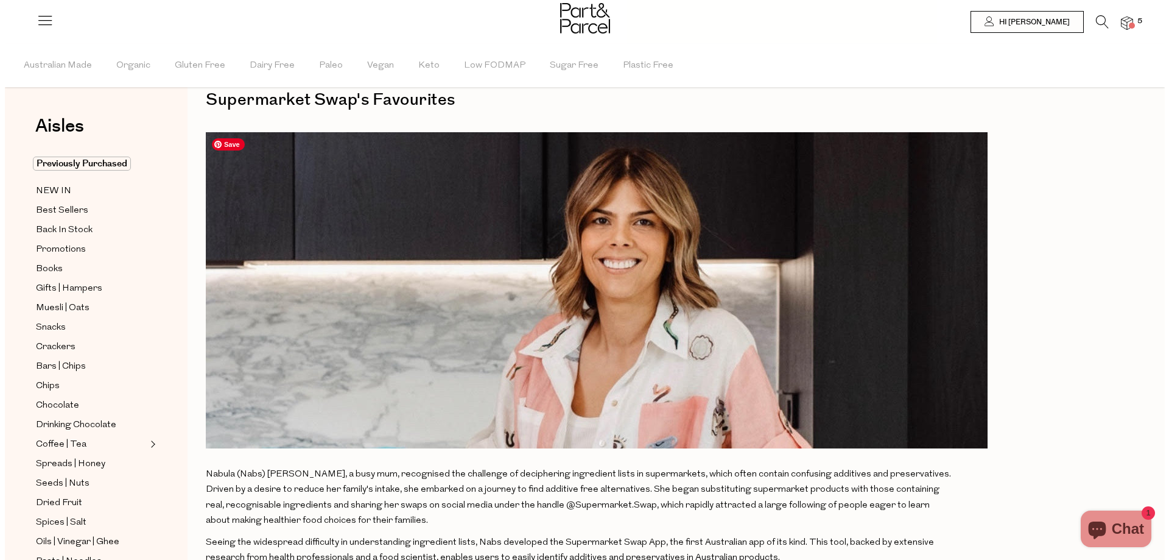
scroll to position [0, 0]
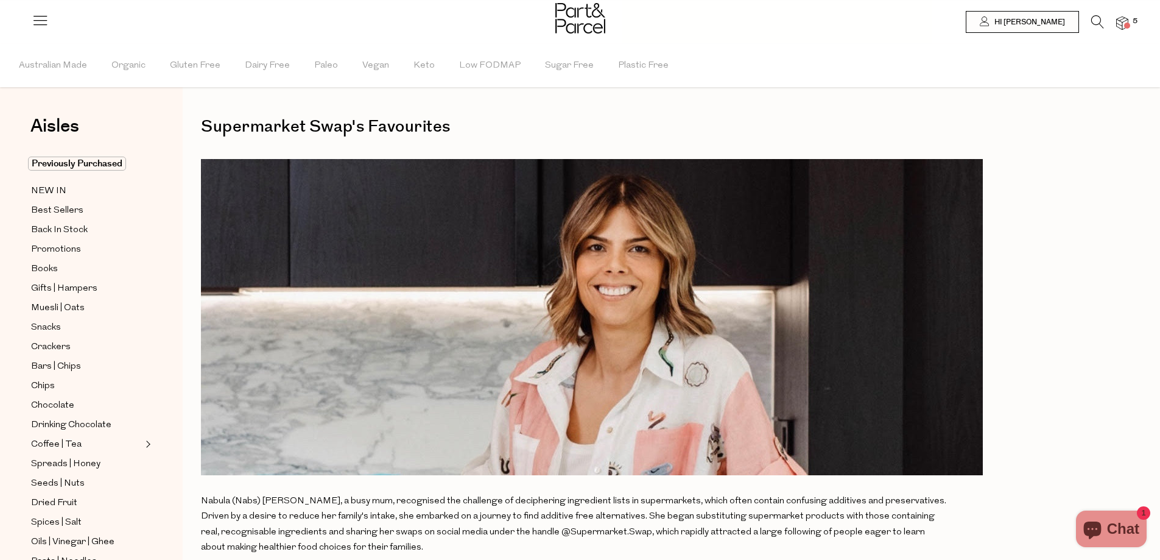
click at [1101, 23] on icon at bounding box center [1097, 21] width 13 height 13
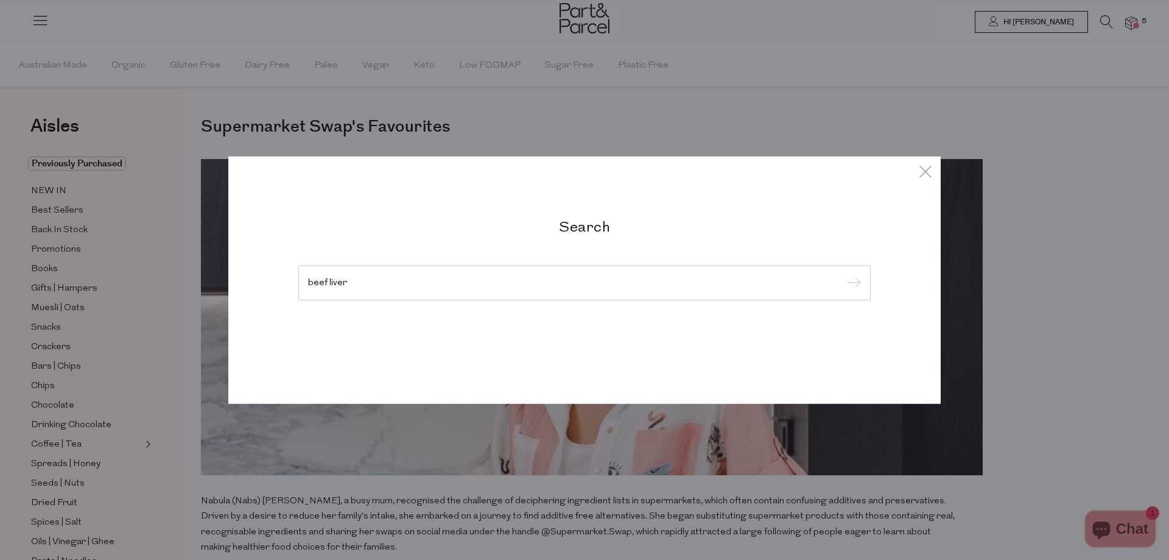
type input "beef liver"
click at [843, 274] on input "submit" at bounding box center [852, 283] width 18 height 18
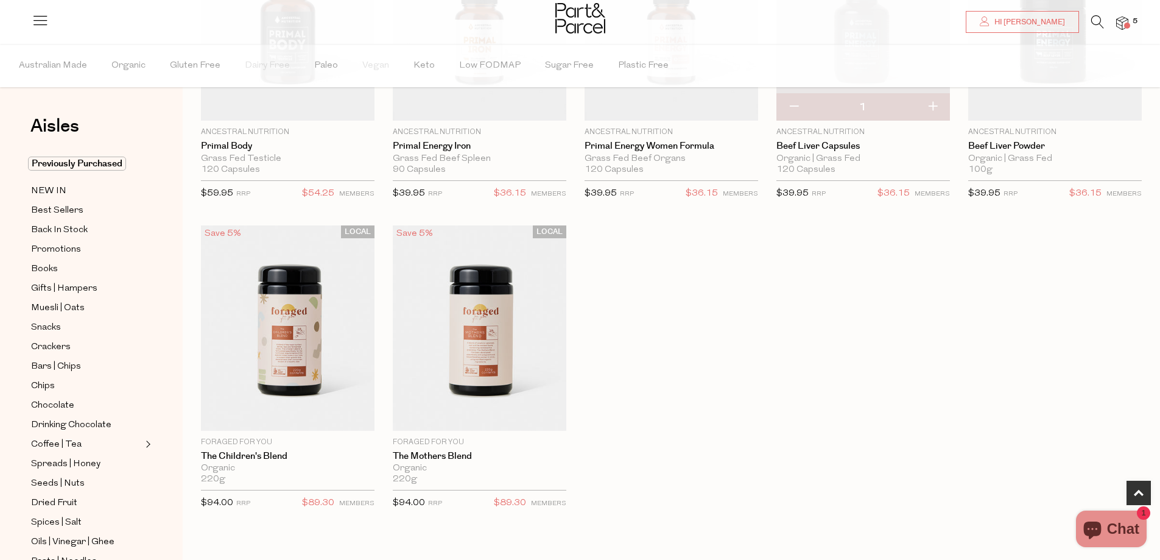
scroll to position [244, 0]
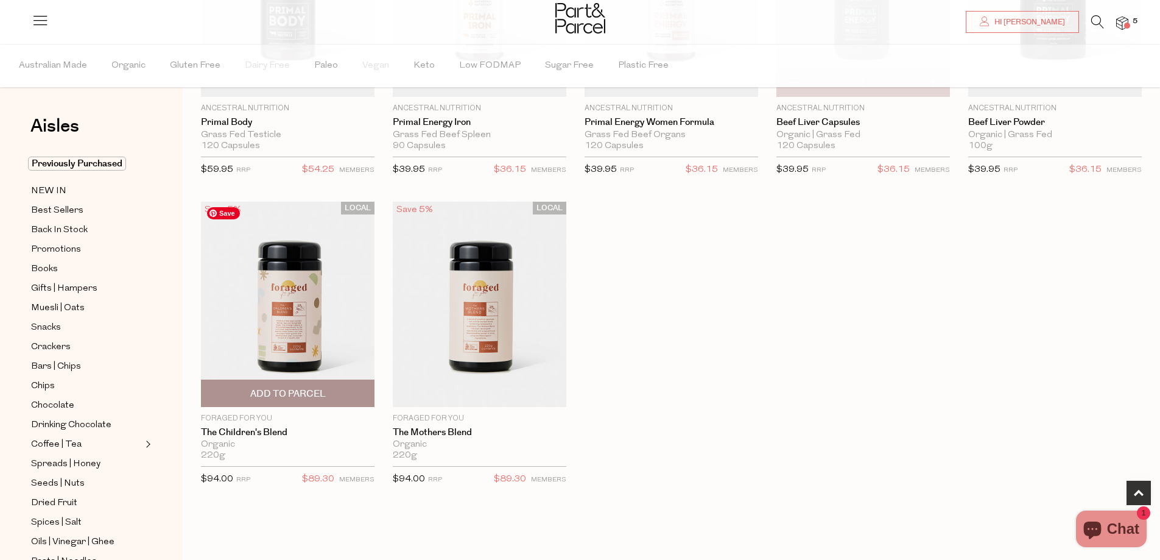
click at [248, 342] on img at bounding box center [288, 304] width 174 height 205
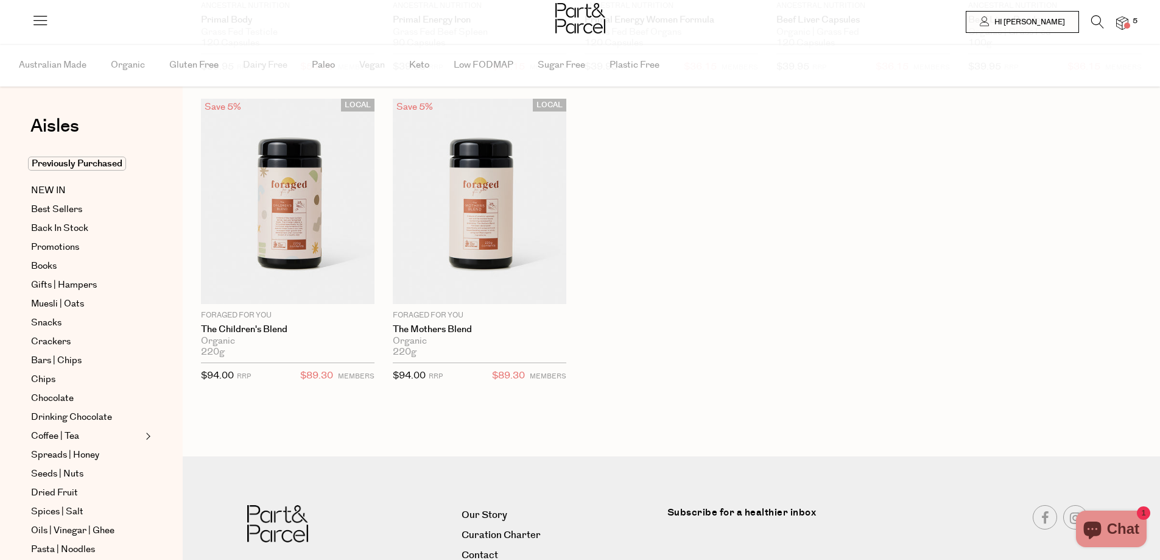
scroll to position [244, 0]
